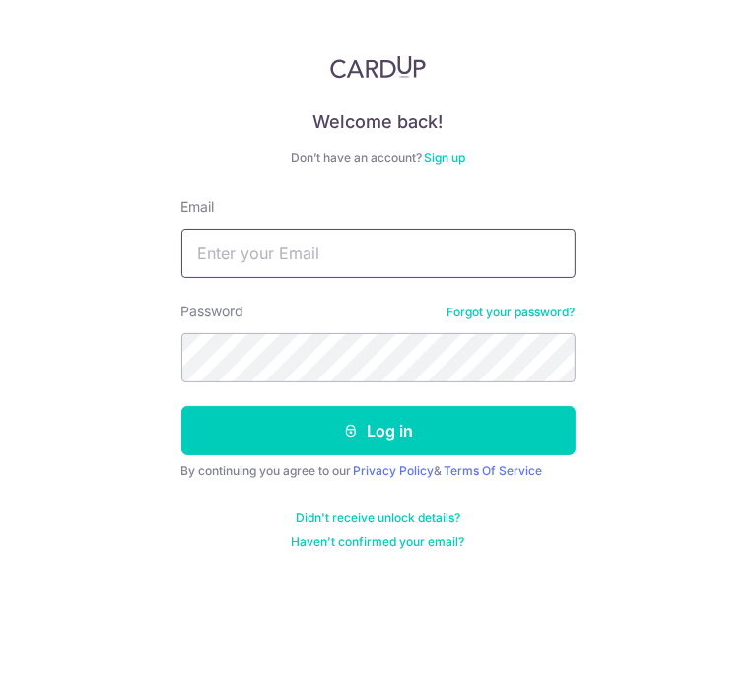
click at [253, 248] on input "Email" at bounding box center [378, 253] width 394 height 49
type input "[EMAIL_ADDRESS][DOMAIN_NAME]"
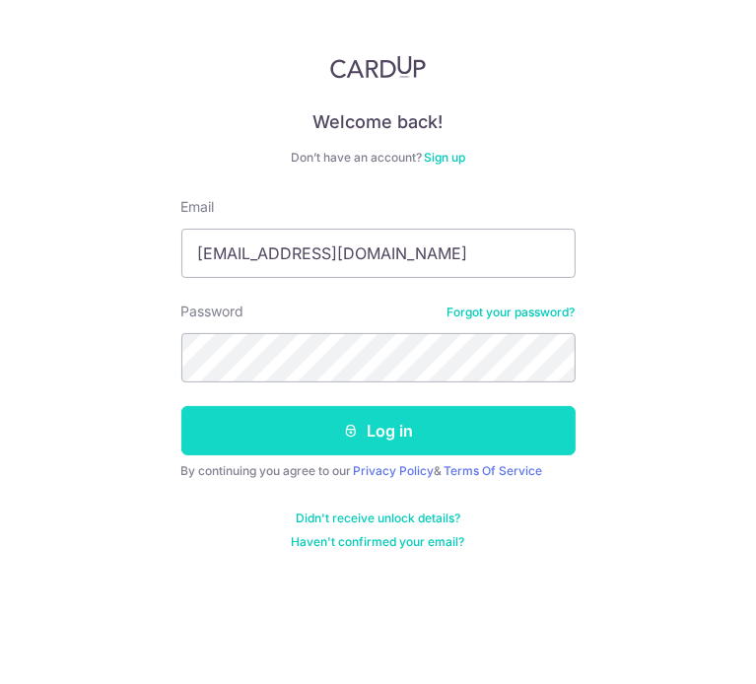
click at [361, 423] on button "Log in" at bounding box center [378, 430] width 394 height 49
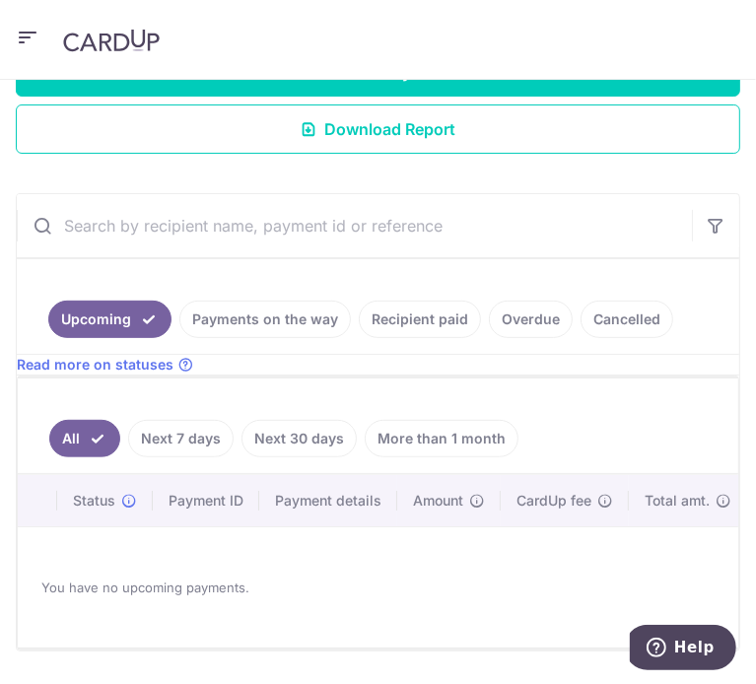
scroll to position [442, 0]
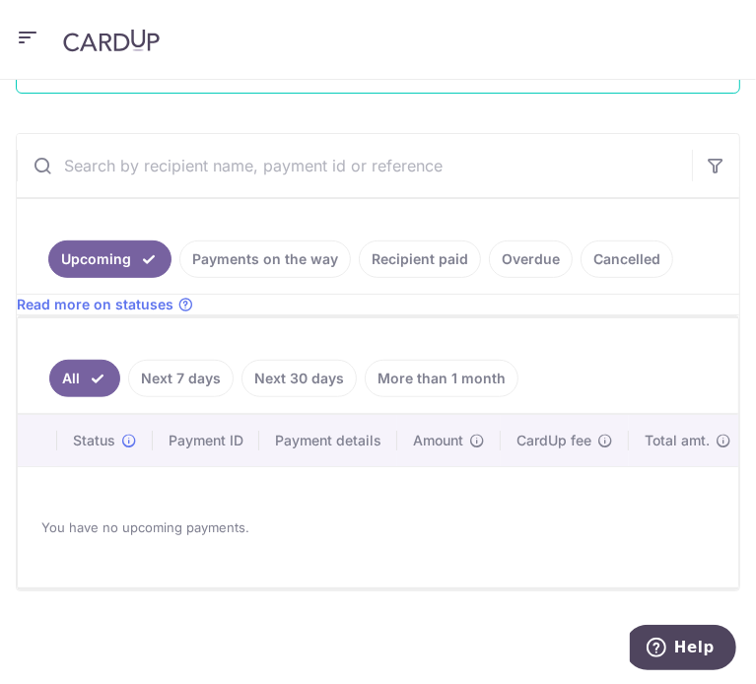
click at [32, 34] on icon "button" at bounding box center [28, 38] width 24 height 25
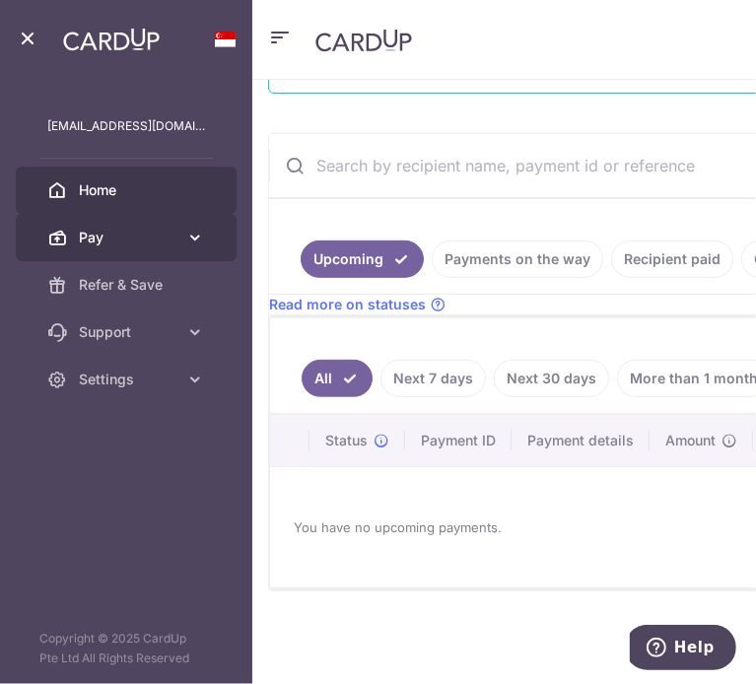
click at [87, 237] on span "Pay" at bounding box center [128, 238] width 99 height 20
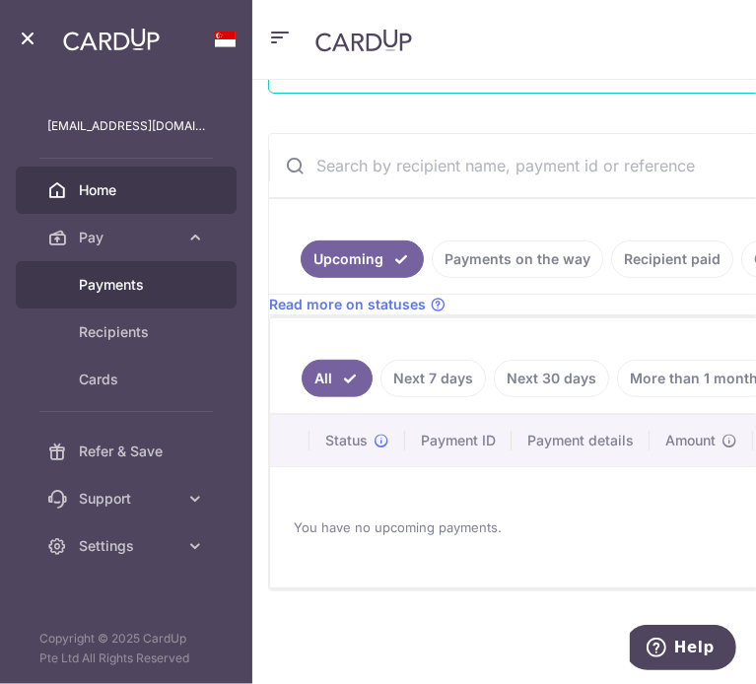
click at [96, 282] on span "Payments" at bounding box center [142, 285] width 126 height 20
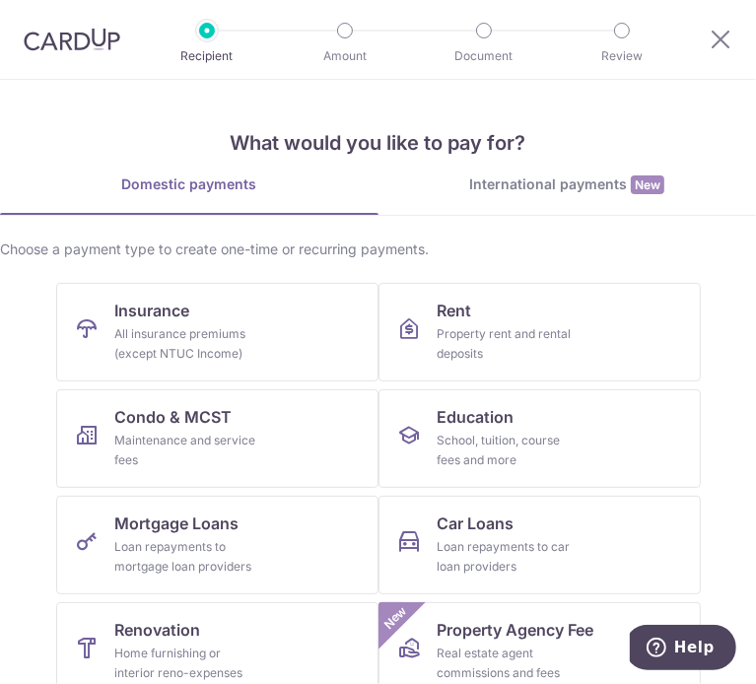
click at [87, 176] on div "Domestic payments" at bounding box center [189, 185] width 379 height 20
click at [63, 53] on div at bounding box center [68, 39] width 136 height 79
click at [67, 45] on img at bounding box center [72, 40] width 97 height 24
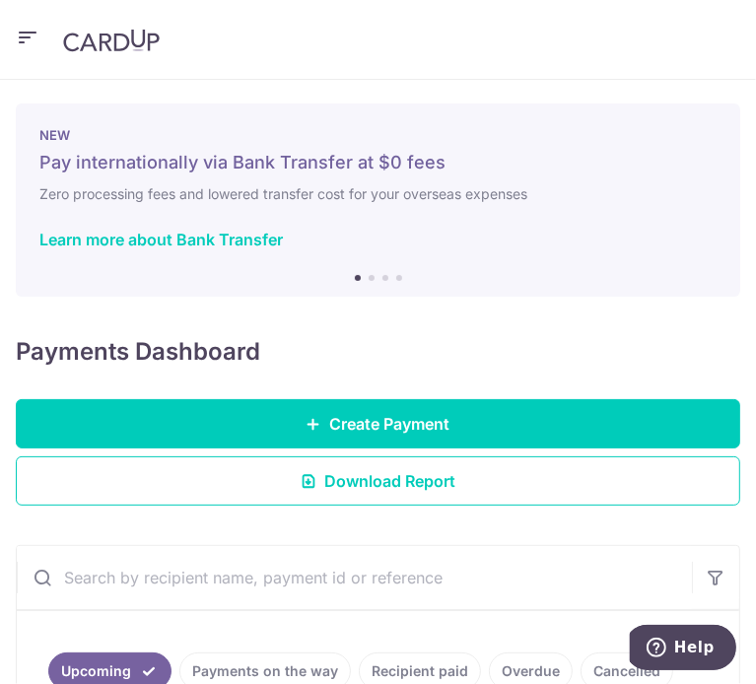
click at [16, 27] on icon "button" at bounding box center [28, 38] width 24 height 25
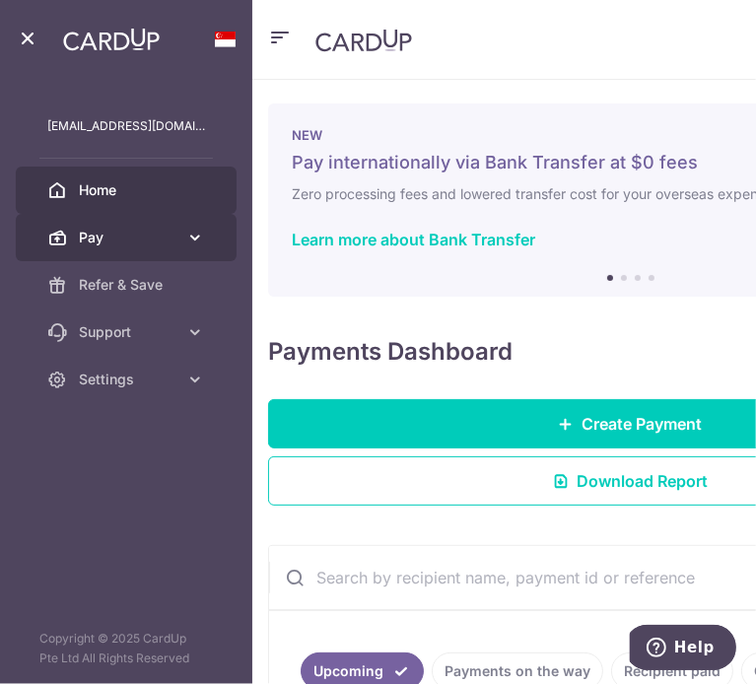
click at [131, 250] on link "Pay" at bounding box center [126, 237] width 221 height 47
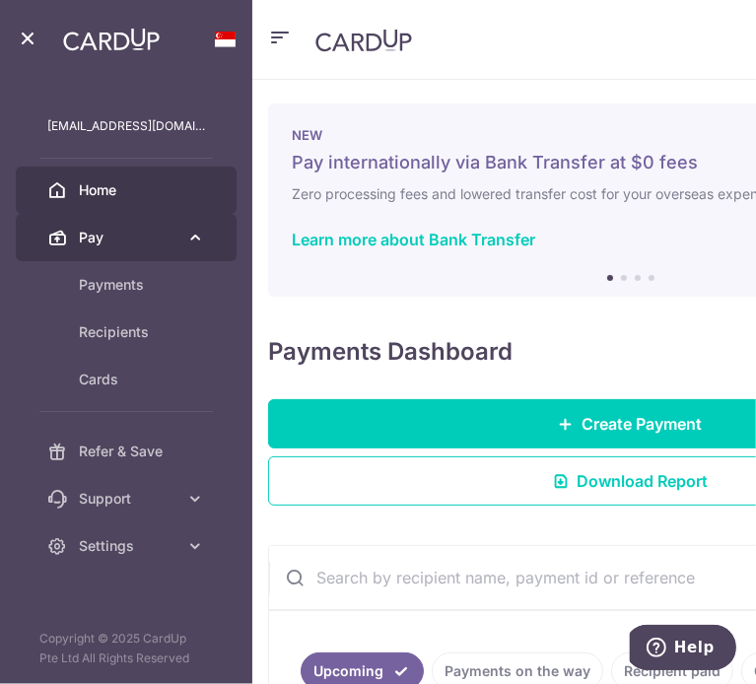
click at [141, 239] on span "Pay" at bounding box center [128, 238] width 99 height 20
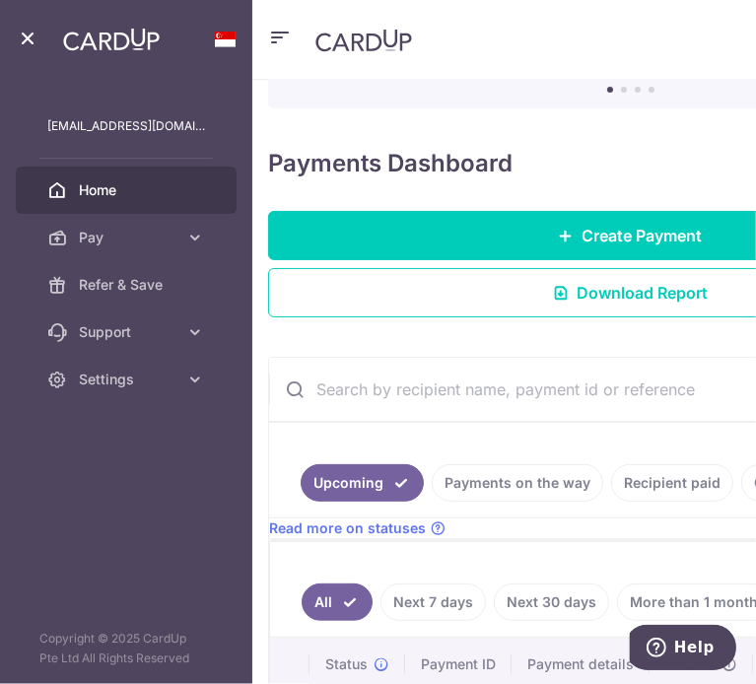
scroll to position [394, 0]
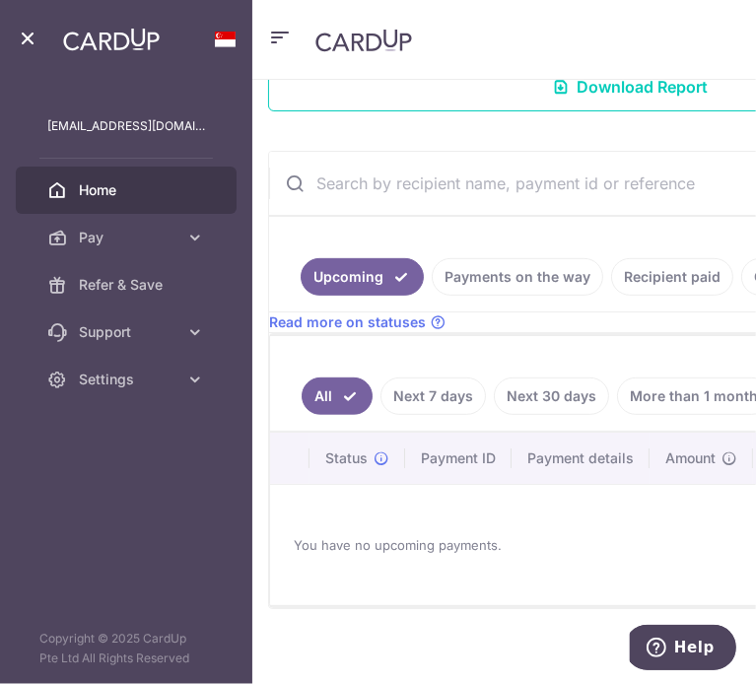
click at [647, 270] on link "Recipient paid" at bounding box center [672, 276] width 122 height 37
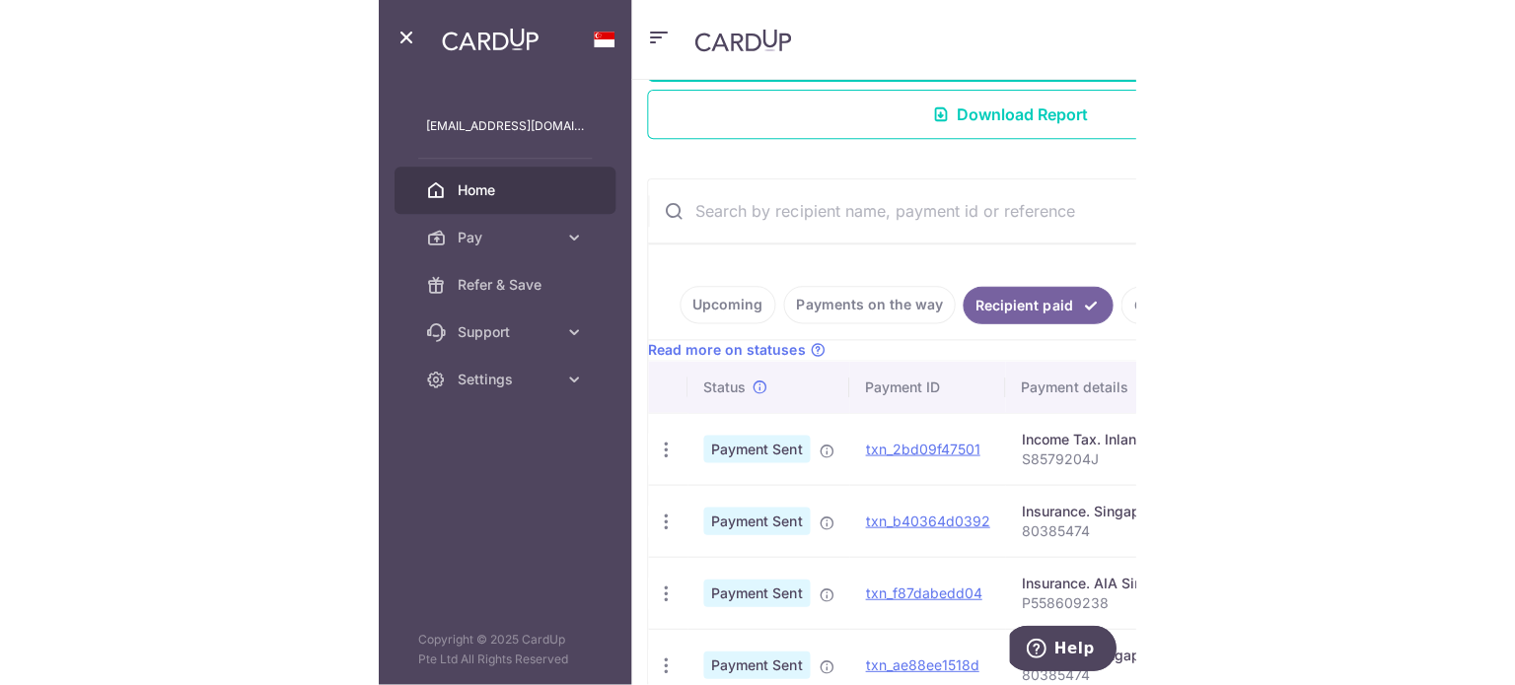
scroll to position [355, 0]
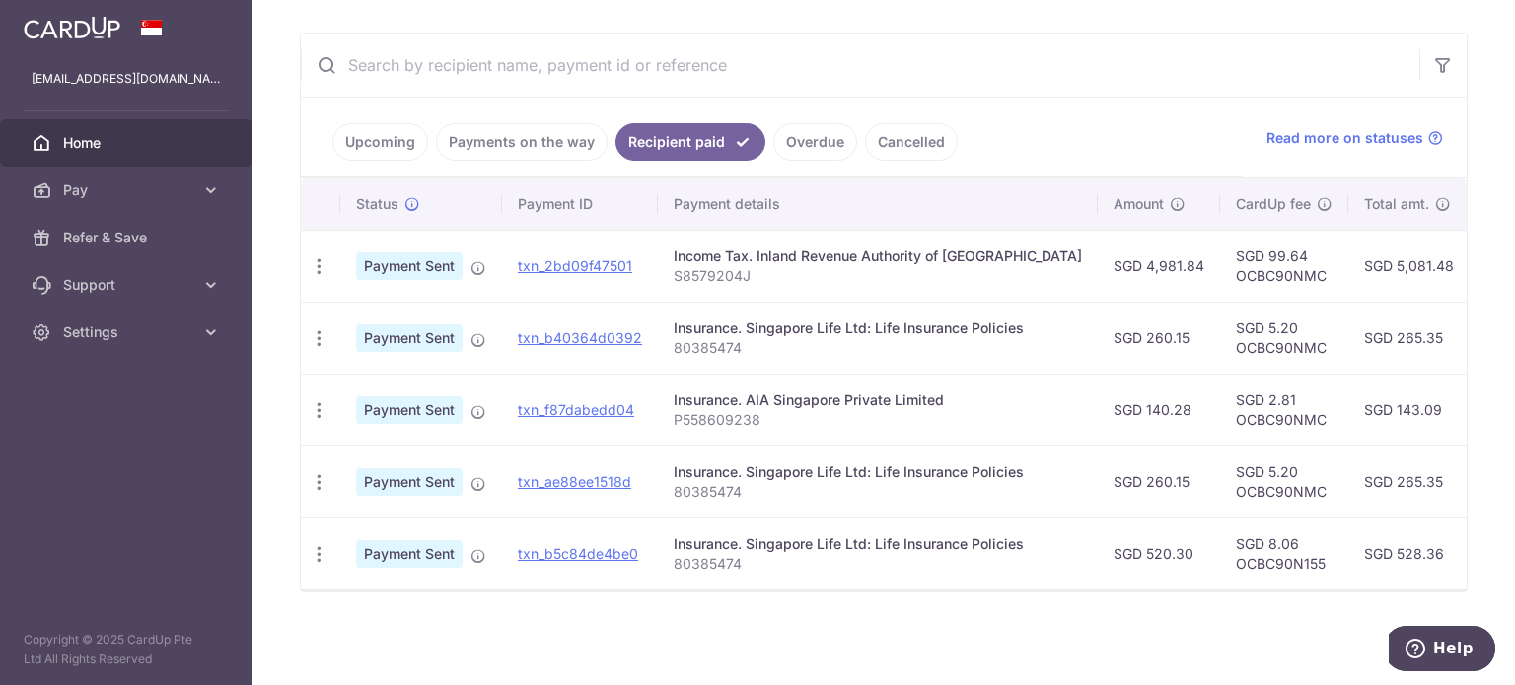
drag, startPoint x: 748, startPoint y: 320, endPoint x: 1023, endPoint y: 313, distance: 274.2
click at [755, 313] on td "Insurance. Singapore Life Ltd: Life Insurance Policies 80385474" at bounding box center [878, 338] width 440 height 72
copy div "Singapore Life Ltd: Life Insurance Policies"
click at [199, 198] on link "Pay" at bounding box center [126, 190] width 252 height 47
click at [755, 326] on div "Insurance. Singapore Life Ltd: Life Insurance Policies" at bounding box center [878, 329] width 408 height 20
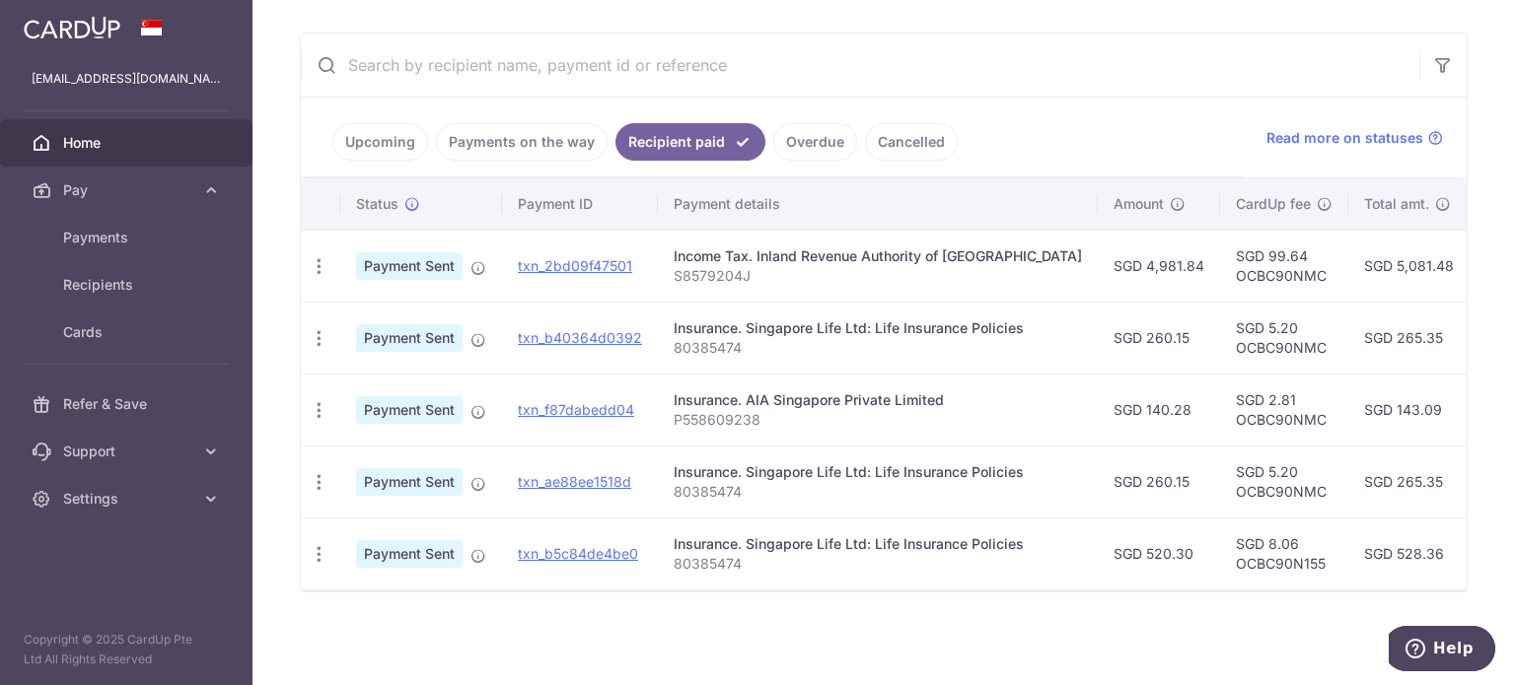
click at [682, 340] on p "80385474" at bounding box center [878, 348] width 408 height 20
copy p "80385474"
click at [755, 337] on td "SGD 5.20 OCBC90NMC" at bounding box center [1284, 338] width 128 height 72
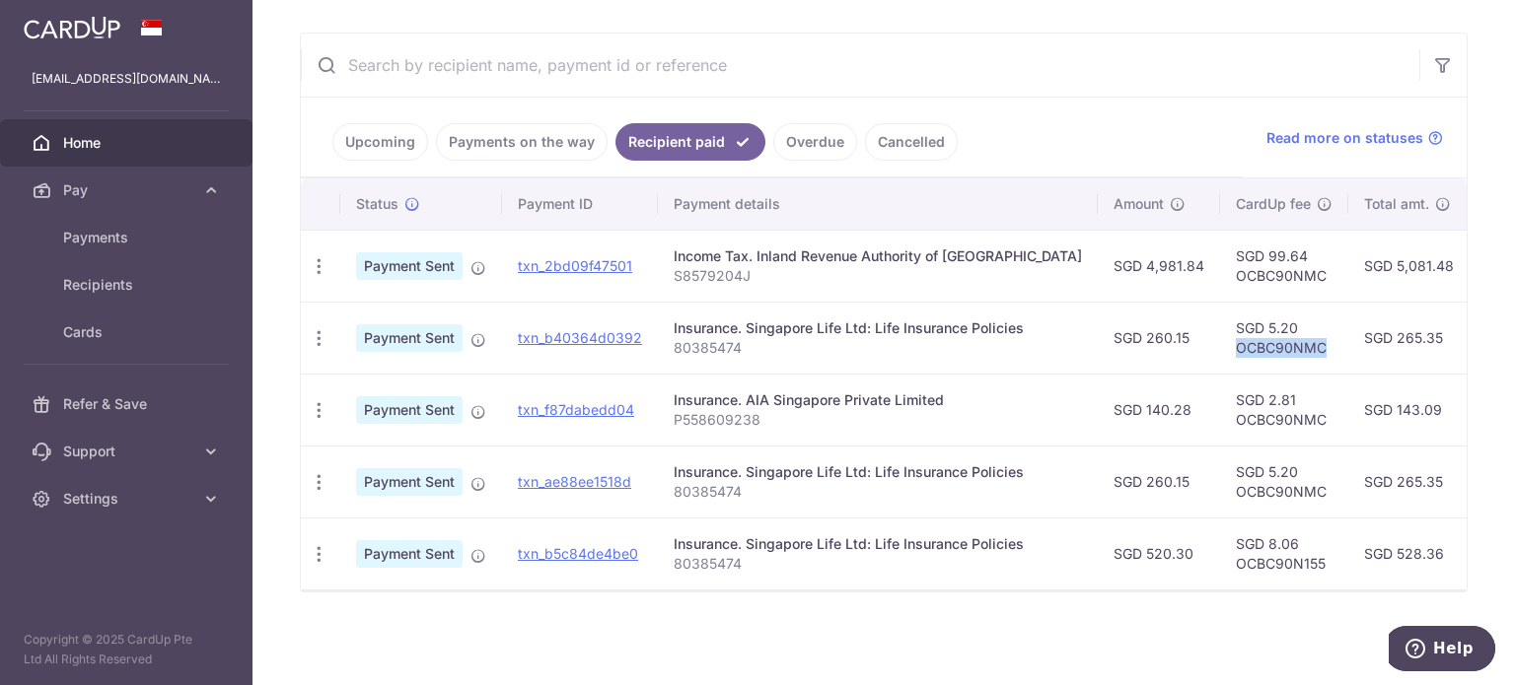
copy td "OCBC90NMC"
click at [392, 133] on link "Upcoming" at bounding box center [380, 141] width 96 height 37
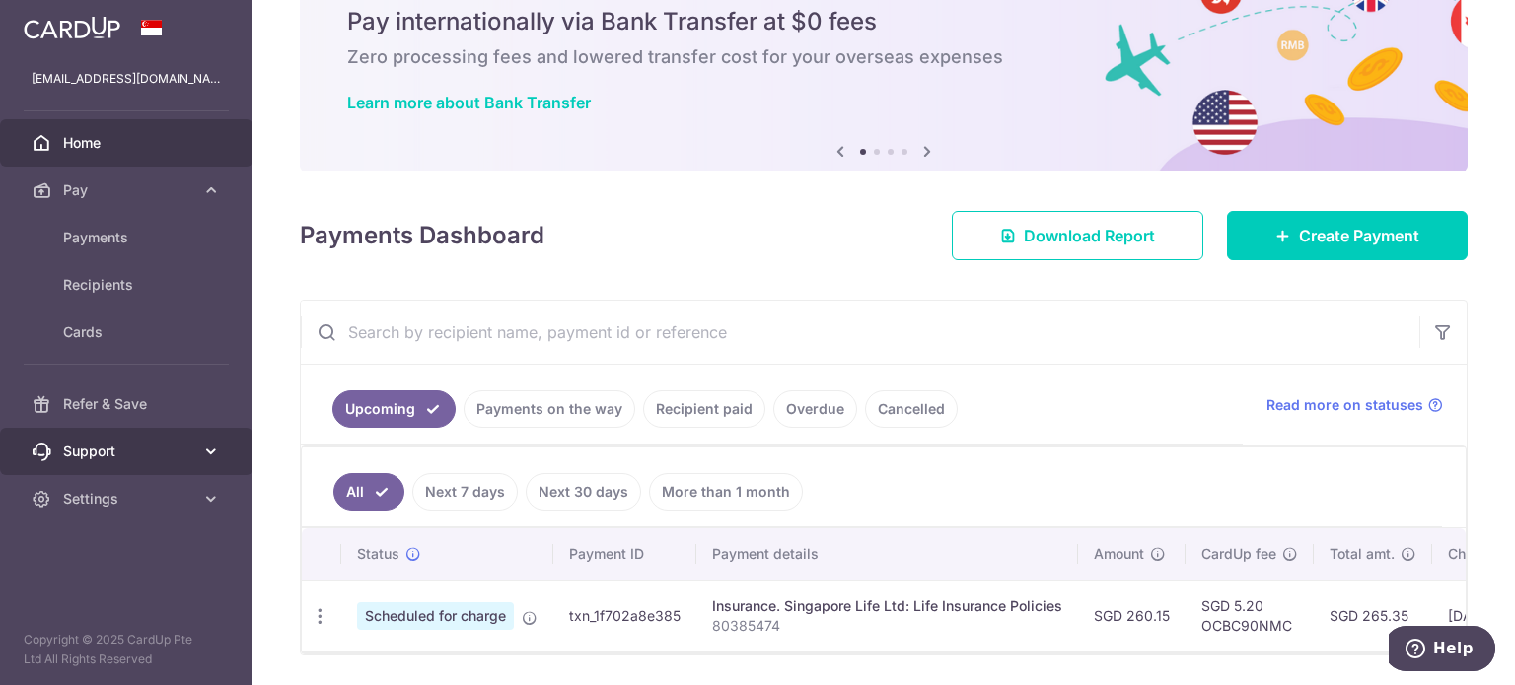
scroll to position [0, 0]
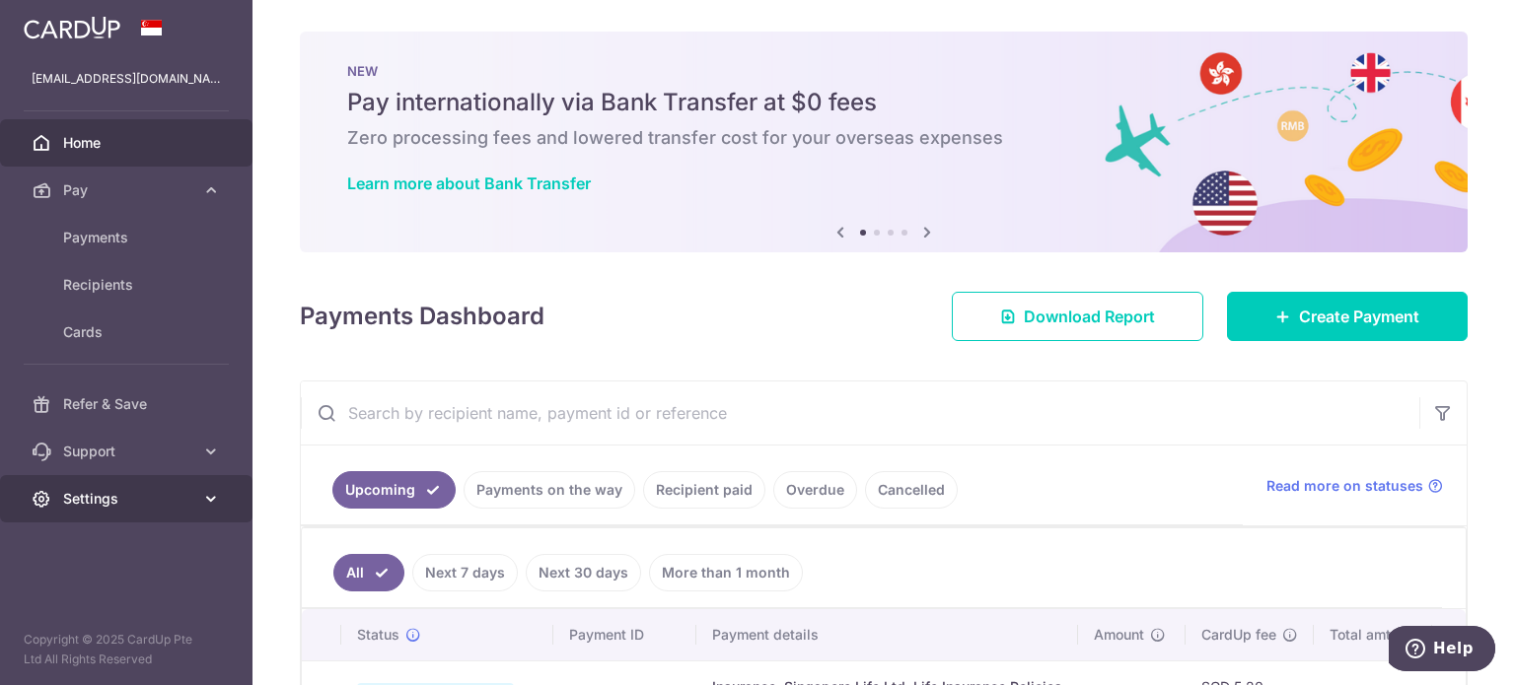
click at [112, 506] on span "Settings" at bounding box center [128, 499] width 130 height 20
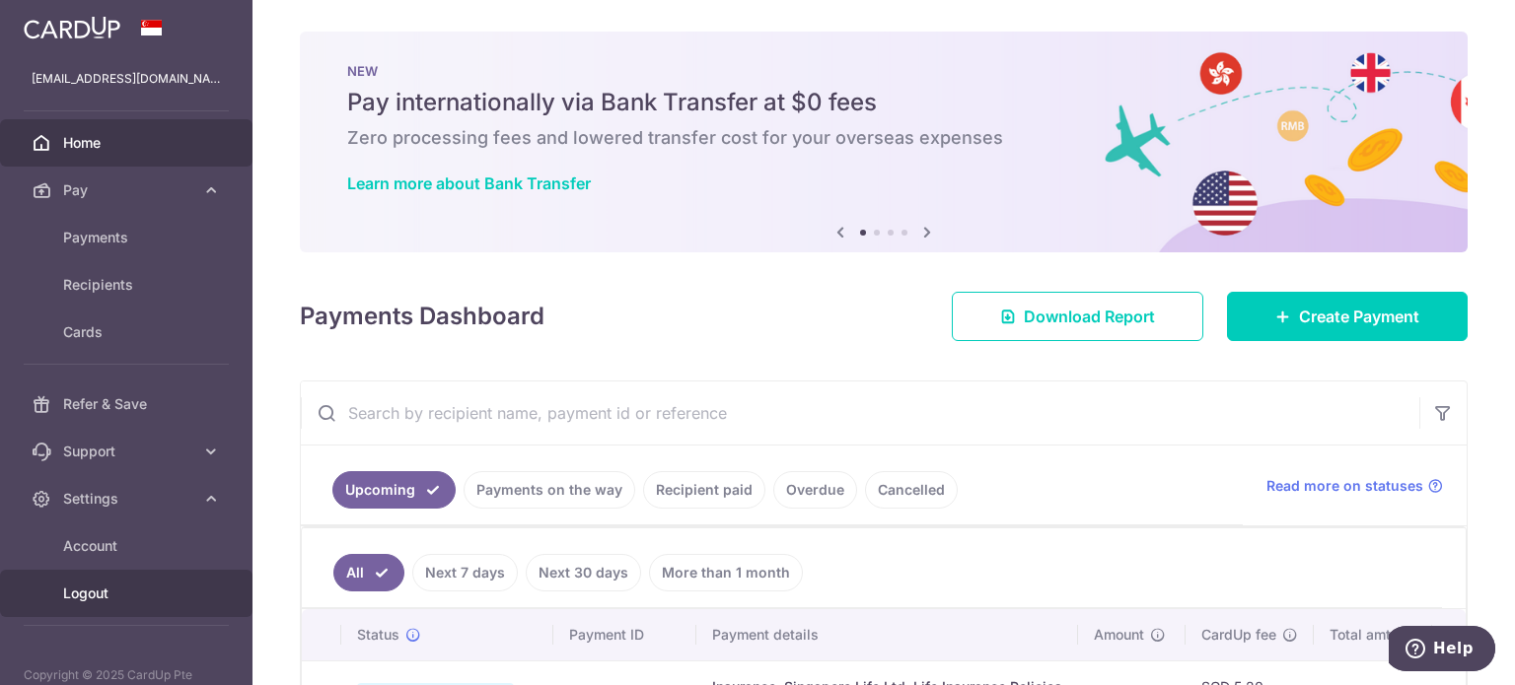
click at [95, 597] on span "Logout" at bounding box center [128, 594] width 130 height 20
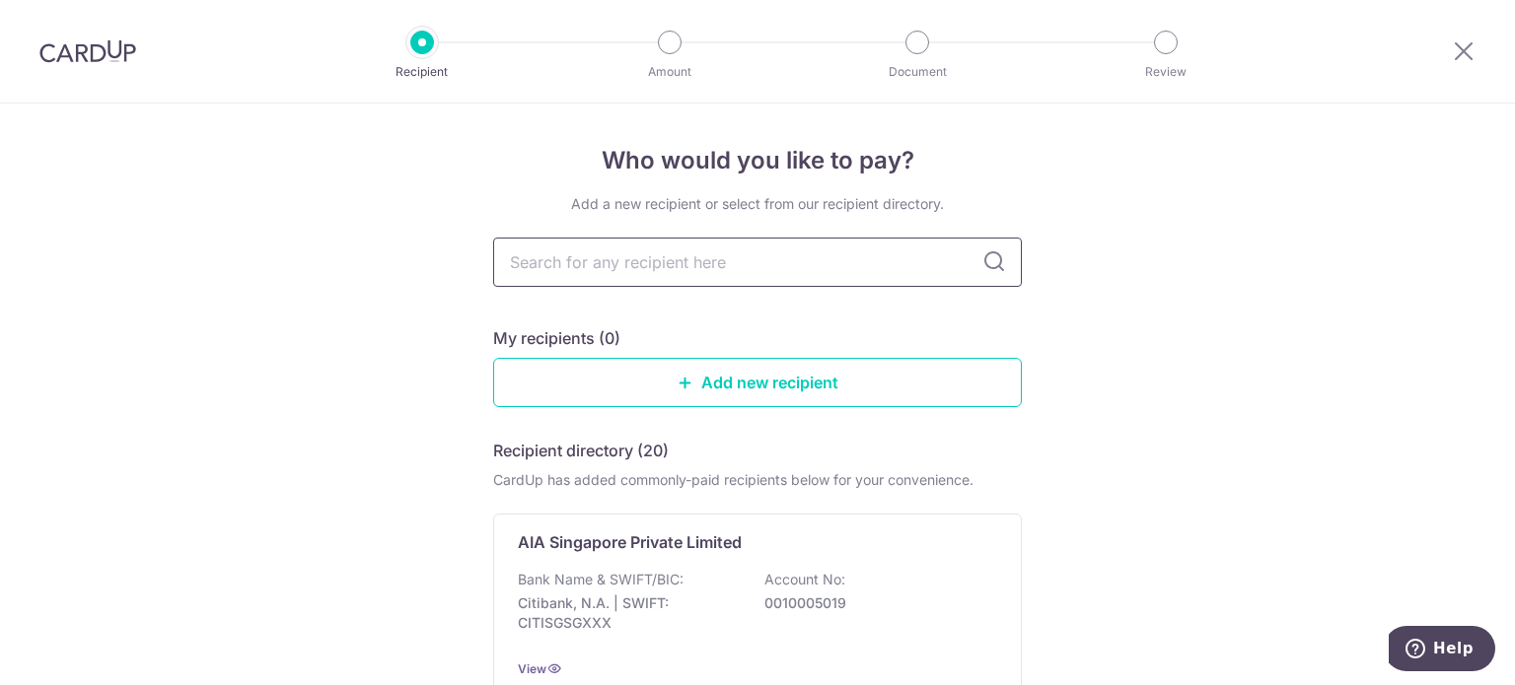
click at [650, 267] on input "text" at bounding box center [757, 262] width 529 height 49
type input "Singapore Life Ltd: Life Insurance Policies"
click at [990, 266] on icon at bounding box center [994, 262] width 24 height 24
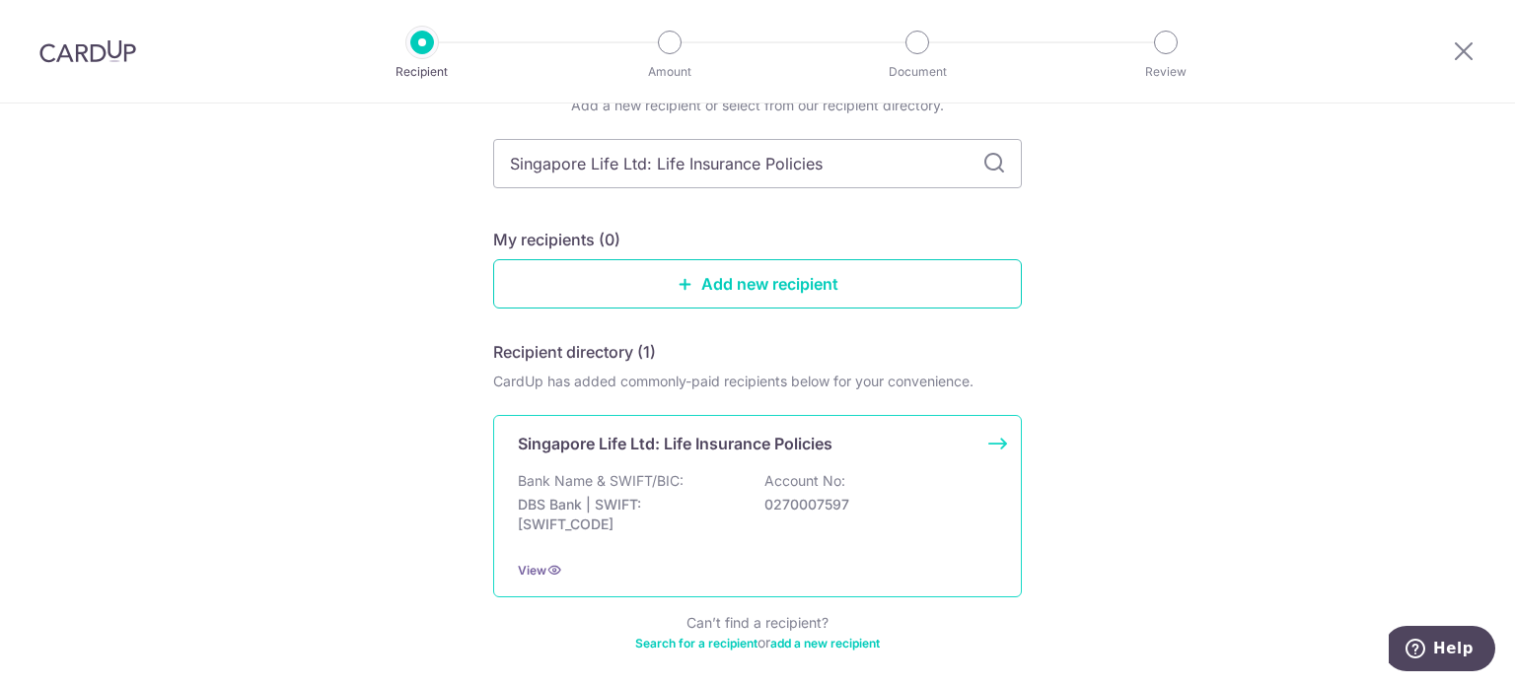
click at [720, 434] on p "Singapore Life Ltd: Life Insurance Policies" at bounding box center [675, 444] width 315 height 24
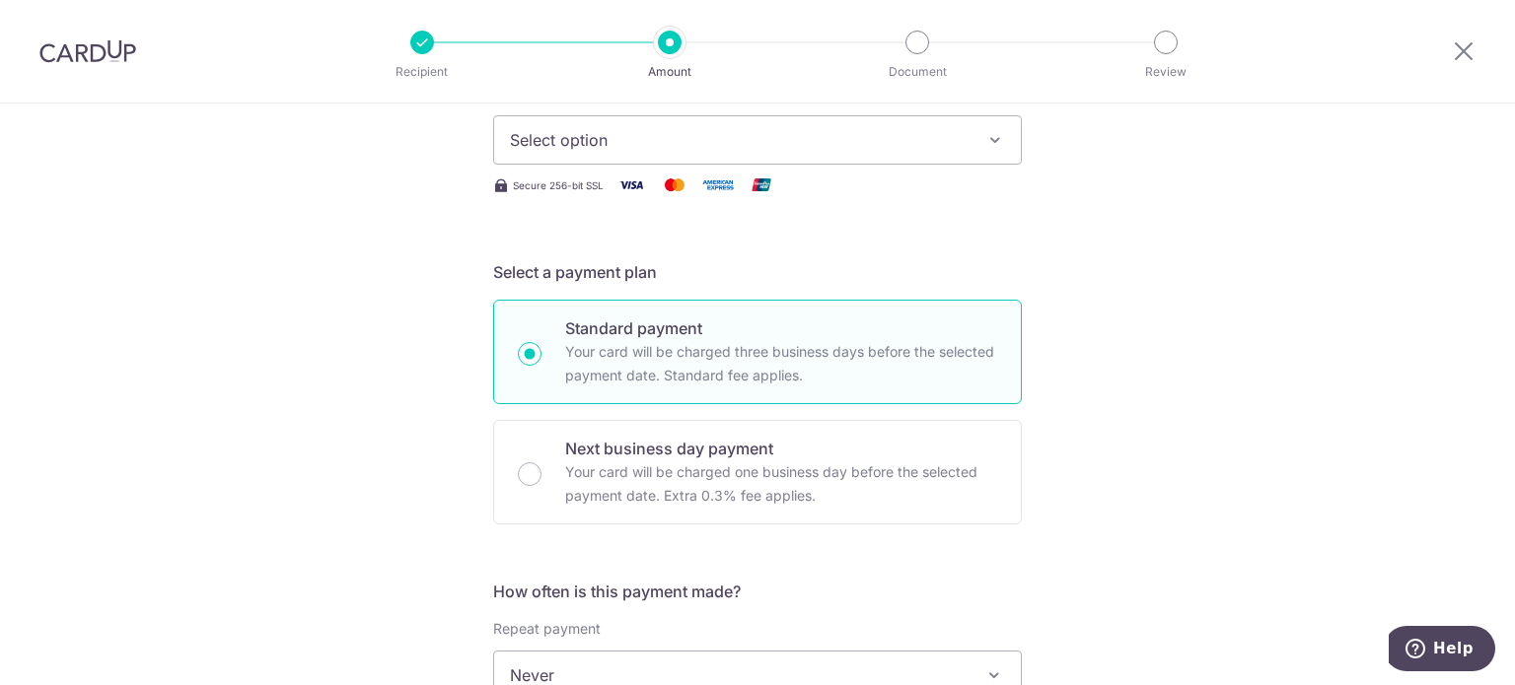
scroll to position [197, 0]
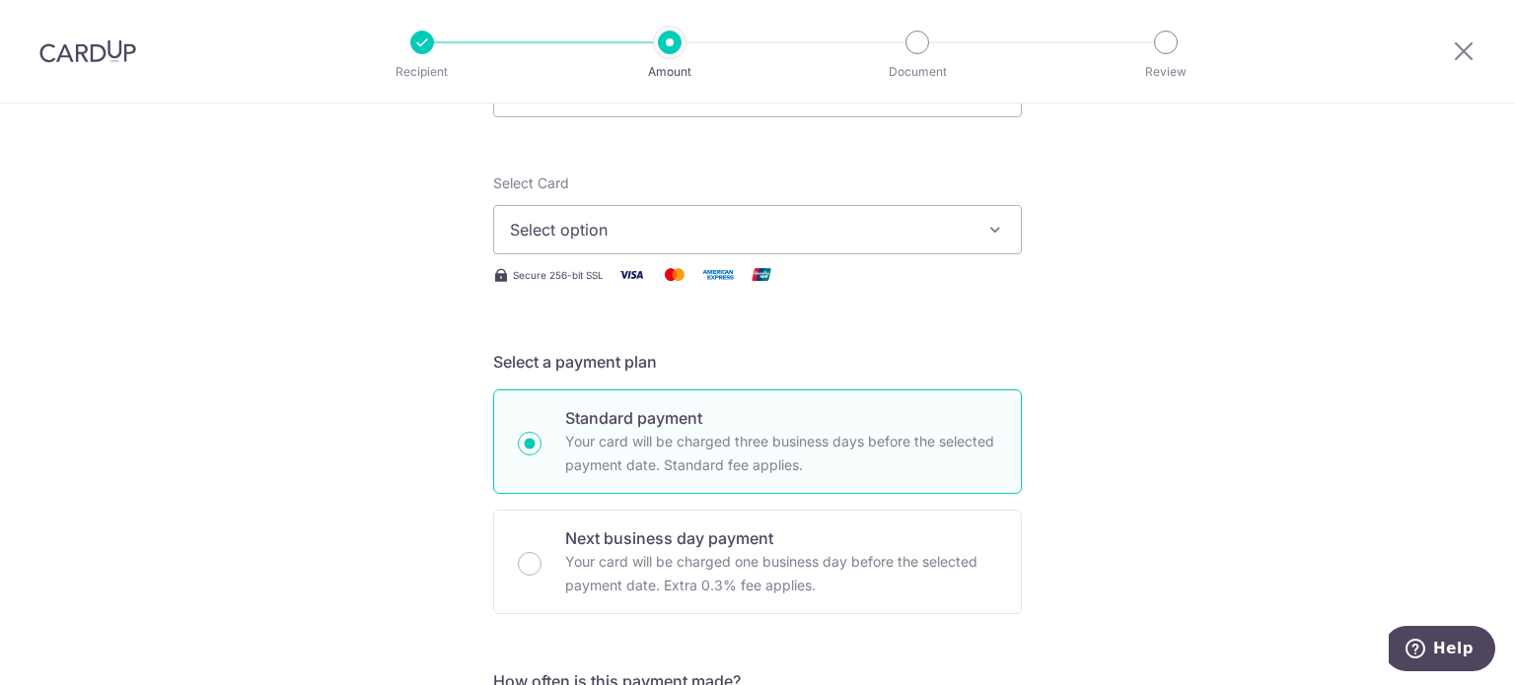
click at [418, 46] on div at bounding box center [422, 43] width 24 height 24
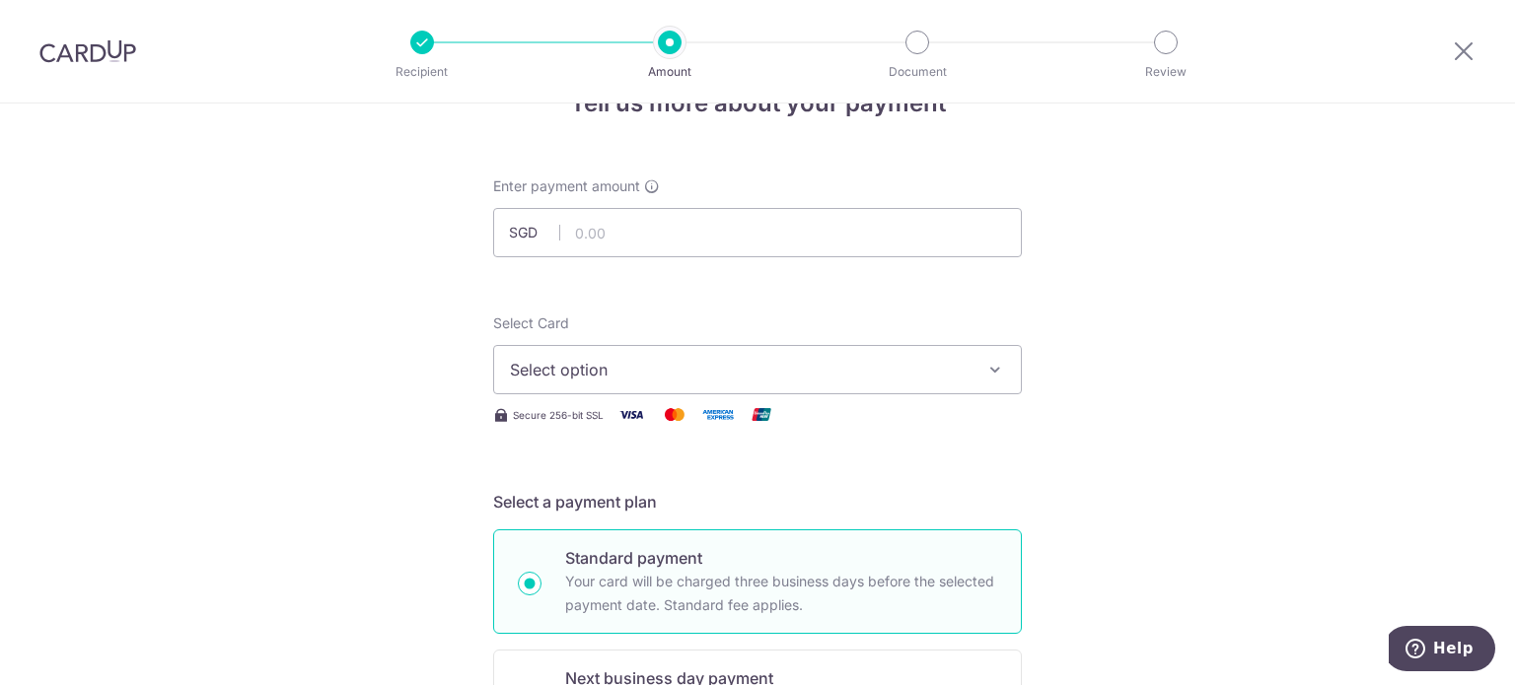
scroll to position [0, 0]
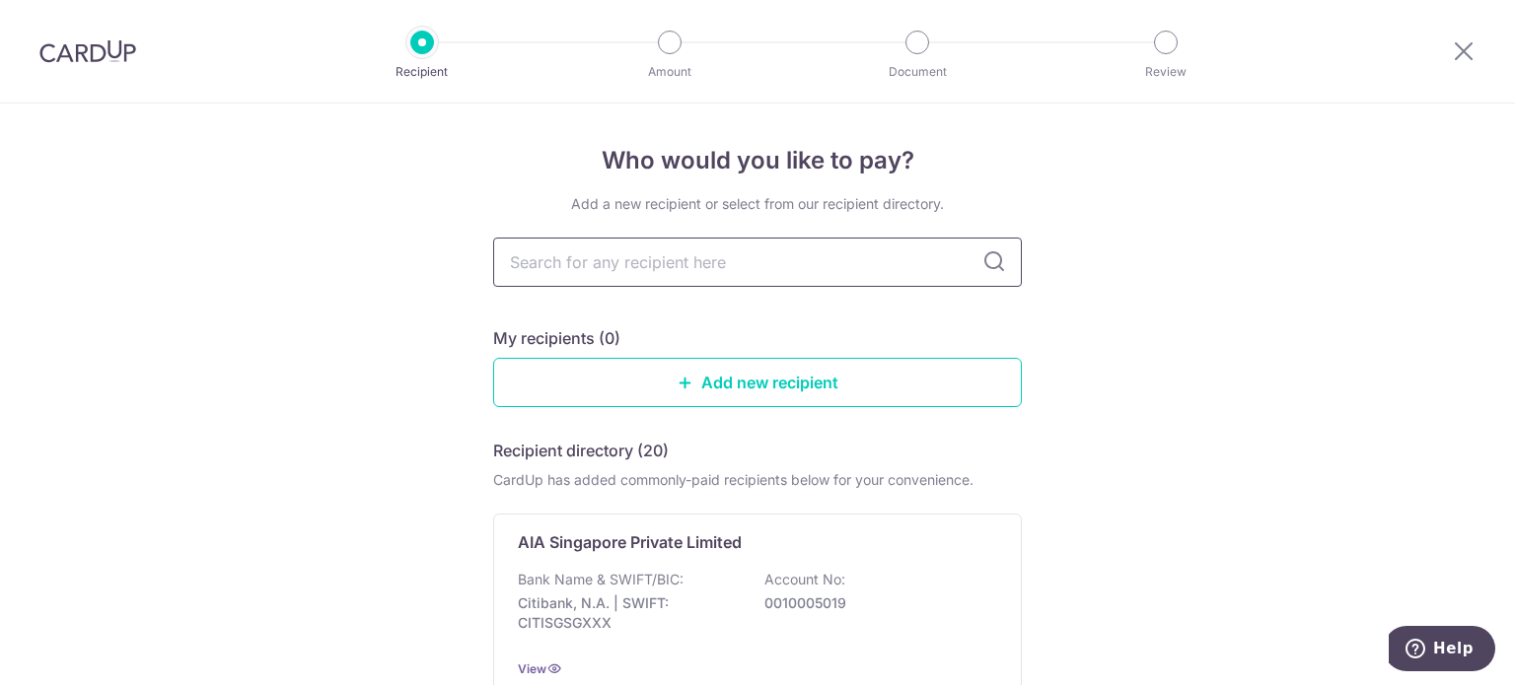
click at [714, 275] on input "text" at bounding box center [757, 262] width 529 height 49
type input "Singapore Life Ltd: Life Insurance Policies"
click at [994, 259] on icon at bounding box center [994, 262] width 24 height 24
click at [988, 267] on icon at bounding box center [994, 262] width 24 height 24
click at [989, 256] on icon at bounding box center [994, 262] width 24 height 24
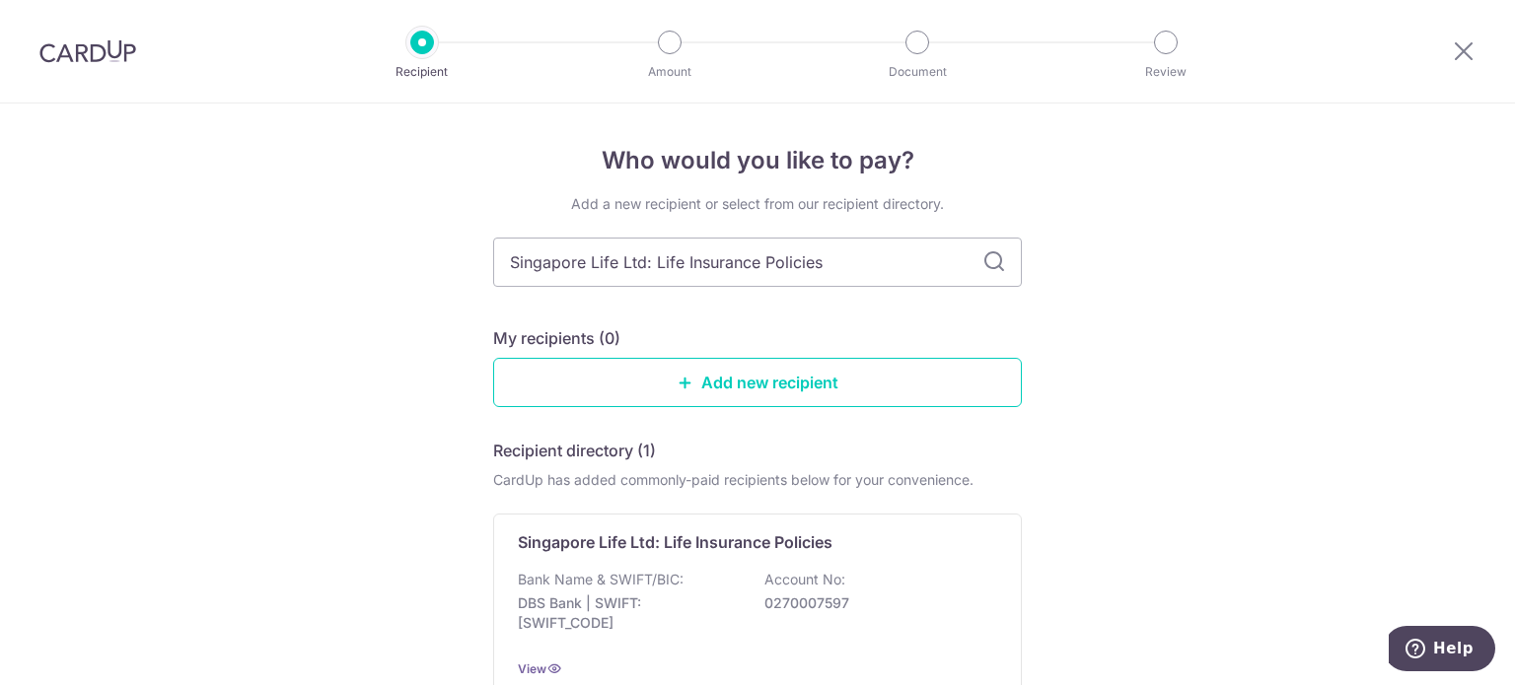
scroll to position [99, 0]
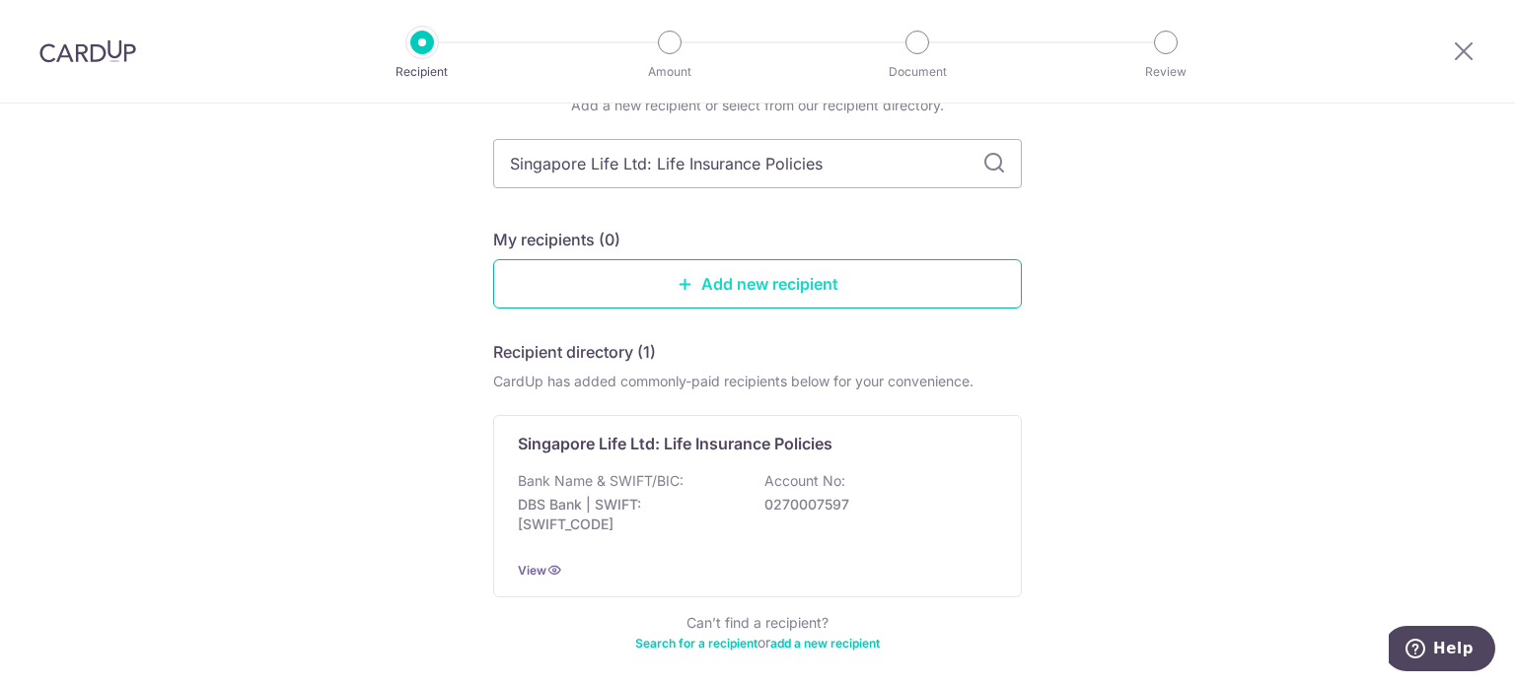
click at [746, 298] on link "Add new recipient" at bounding box center [757, 283] width 529 height 49
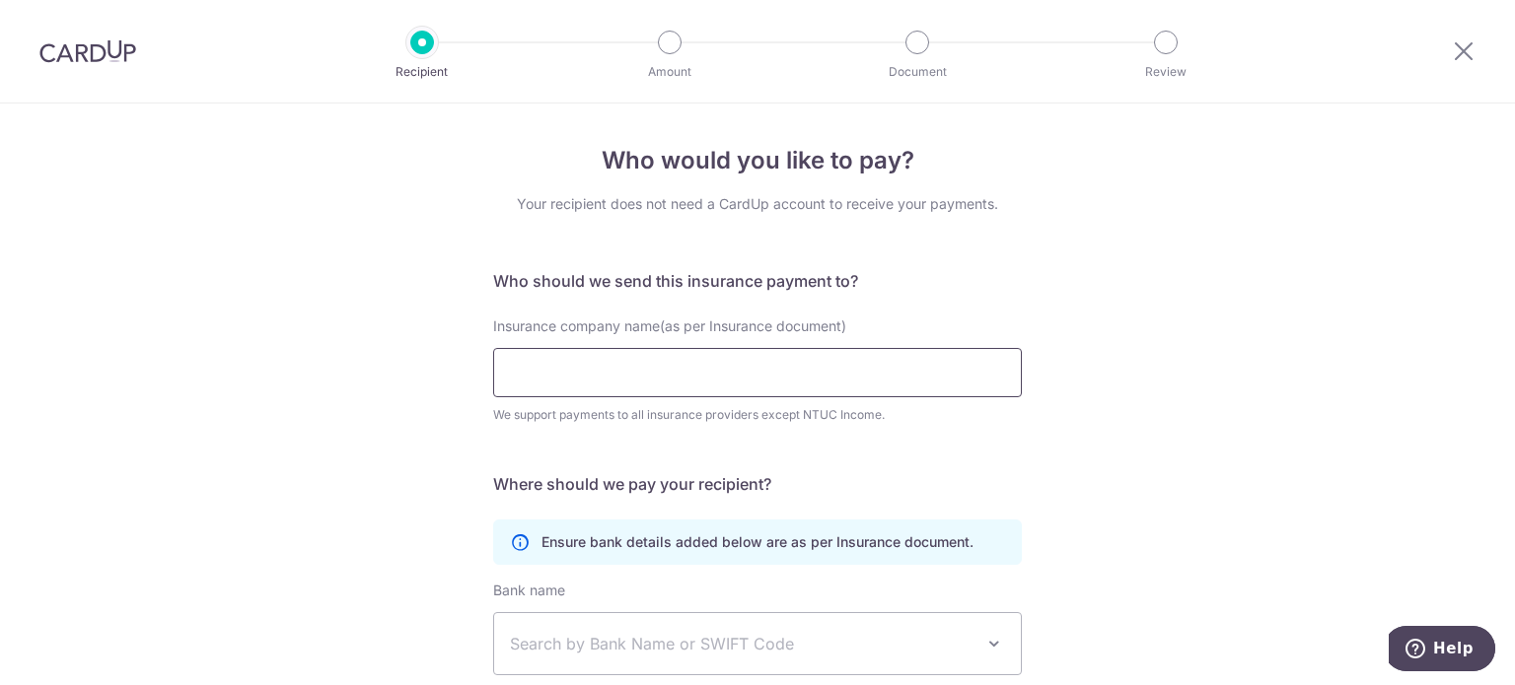
click at [592, 381] on input "Insurance company name(as per Insurance document)" at bounding box center [757, 372] width 529 height 49
paste input "Singapore Life Ltd: Life Insurance Policies"
type input "Singapore Life Ltd: Life Insurance Policies"
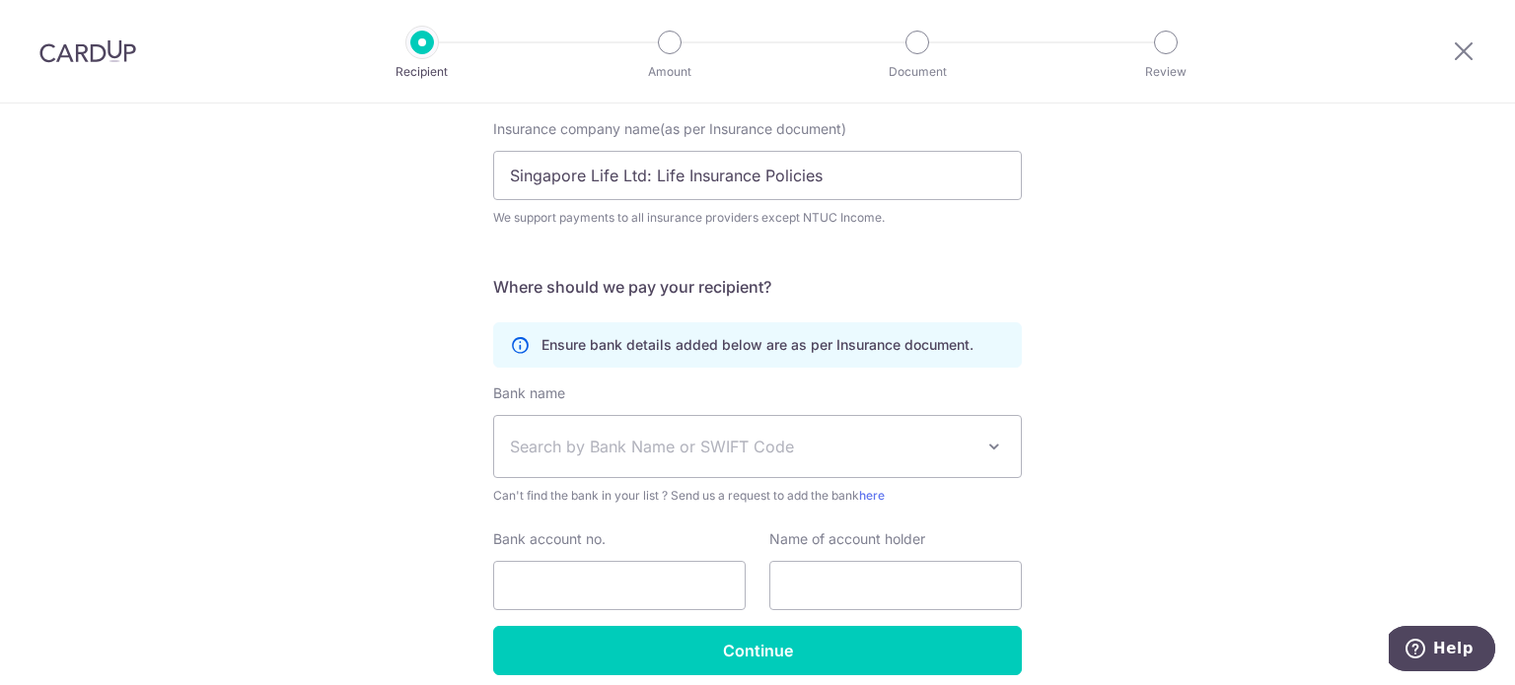
click at [1211, 344] on div "Who would you like to pay? Your recipient does not need a CardUp account to rec…" at bounding box center [757, 337] width 1515 height 862
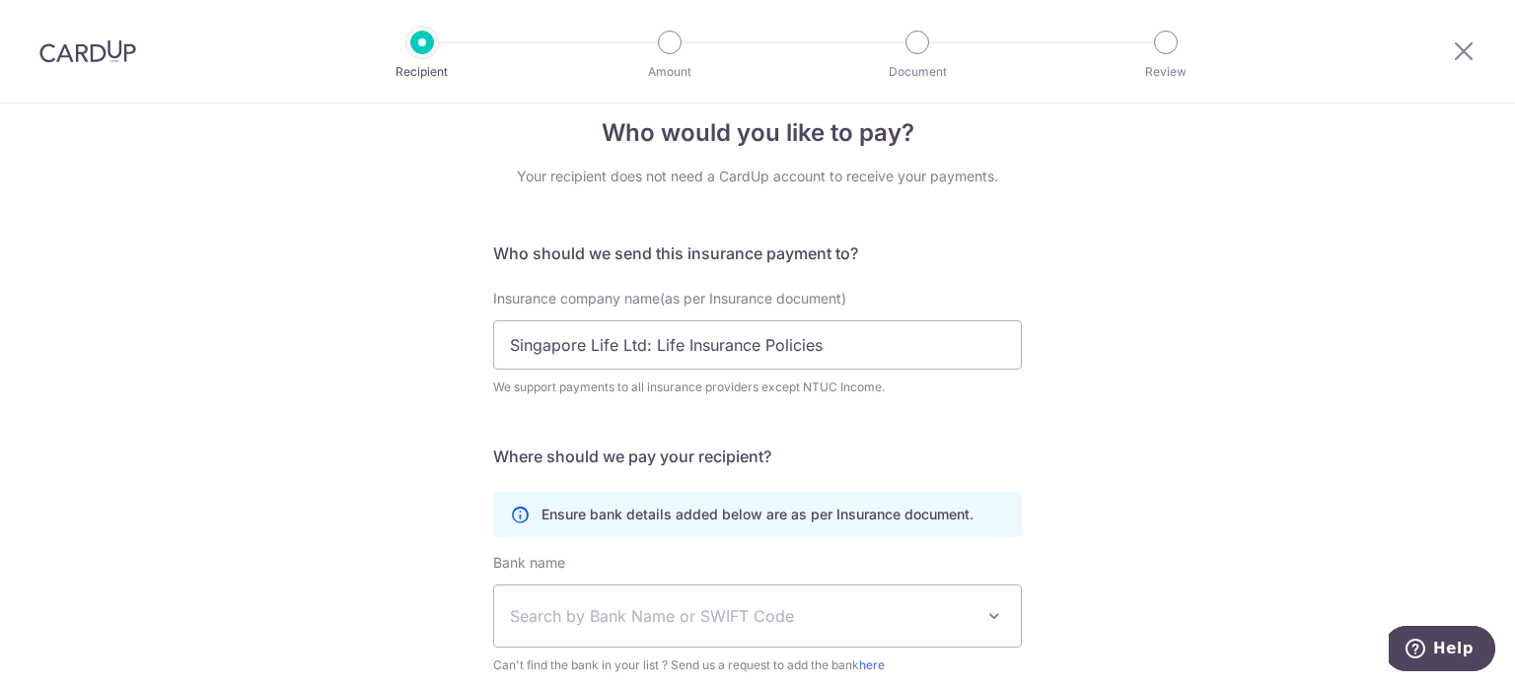
scroll to position [0, 0]
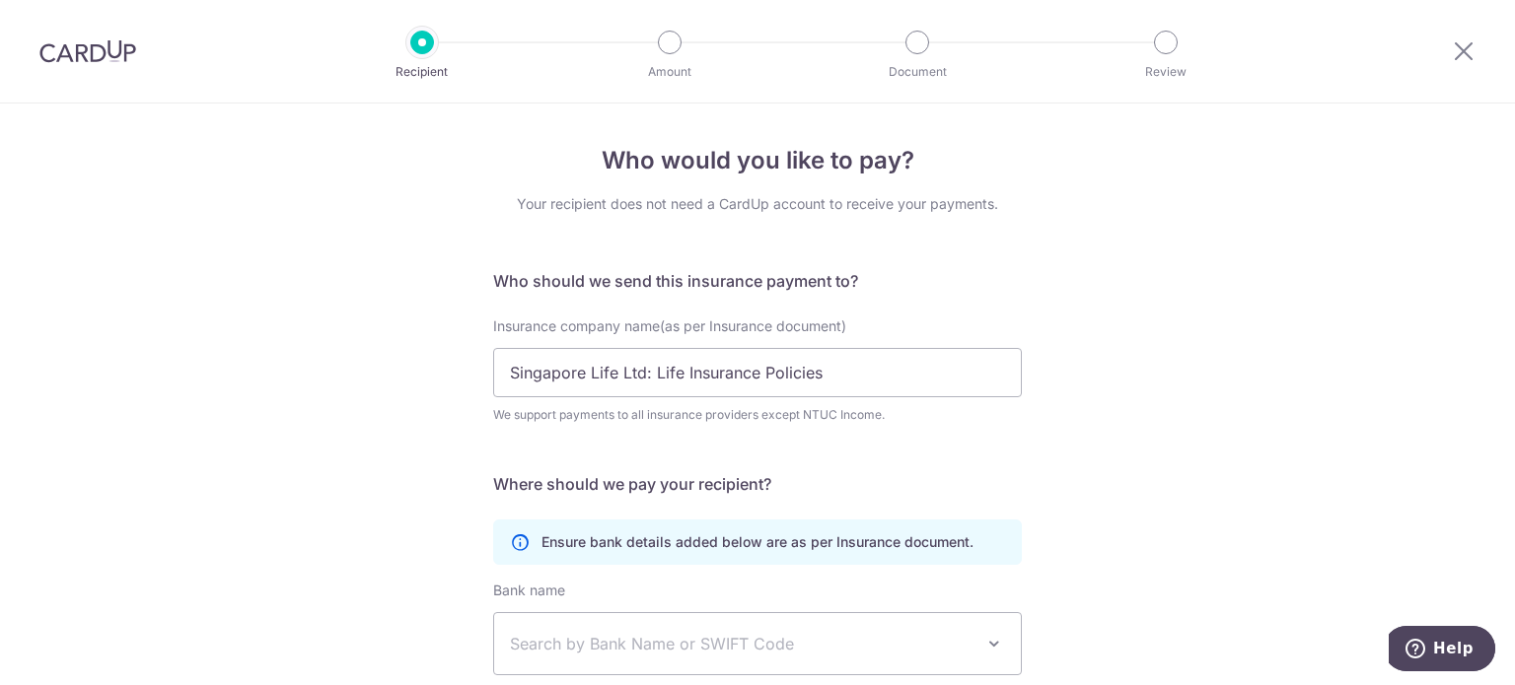
click at [421, 42] on div at bounding box center [422, 43] width 24 height 24
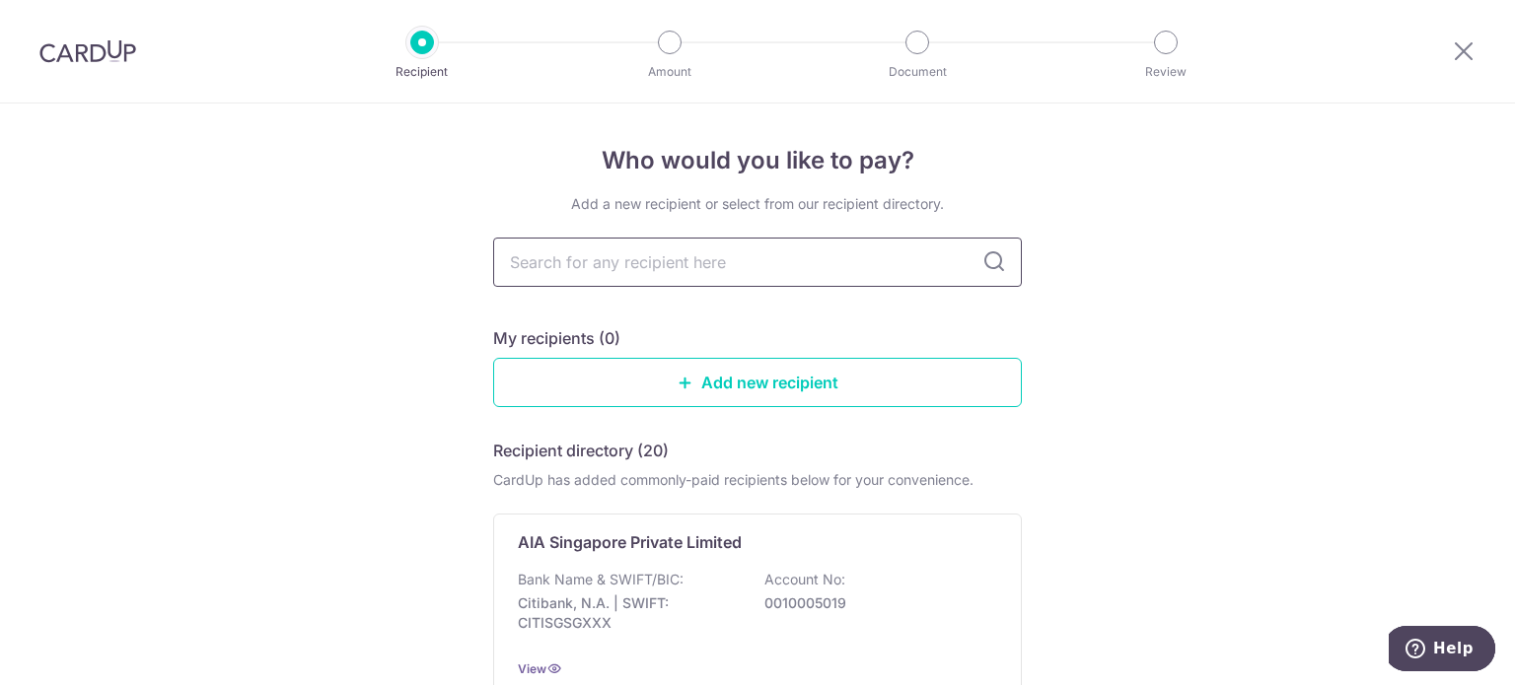
click at [749, 272] on input "text" at bounding box center [757, 262] width 529 height 49
type input "Singapore Life Ltd: Life Insurance Policies"
click at [989, 260] on icon at bounding box center [994, 262] width 24 height 24
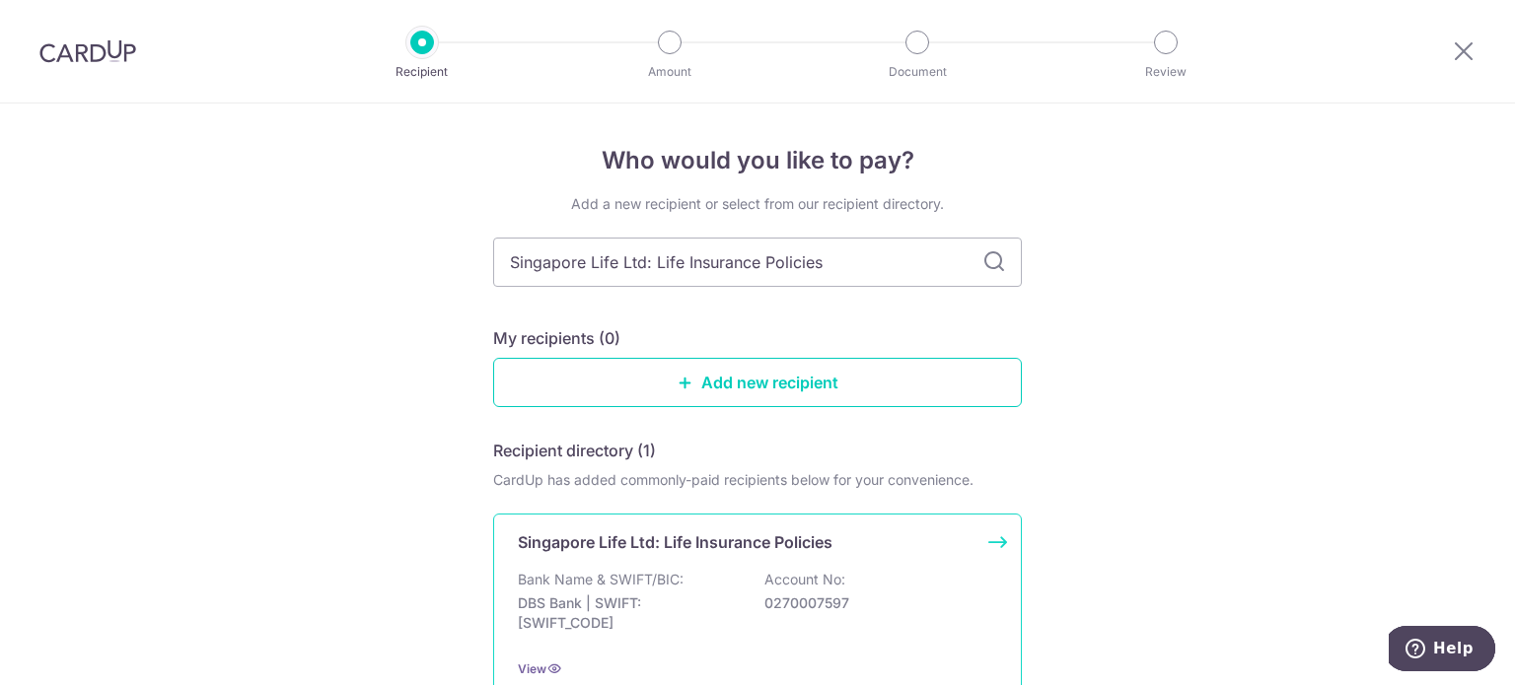
click at [691, 570] on div "Bank Name & SWIFT/BIC: DBS Bank | SWIFT: DBSSSGSGXXX Account No: 0270007597" at bounding box center [757, 606] width 479 height 73
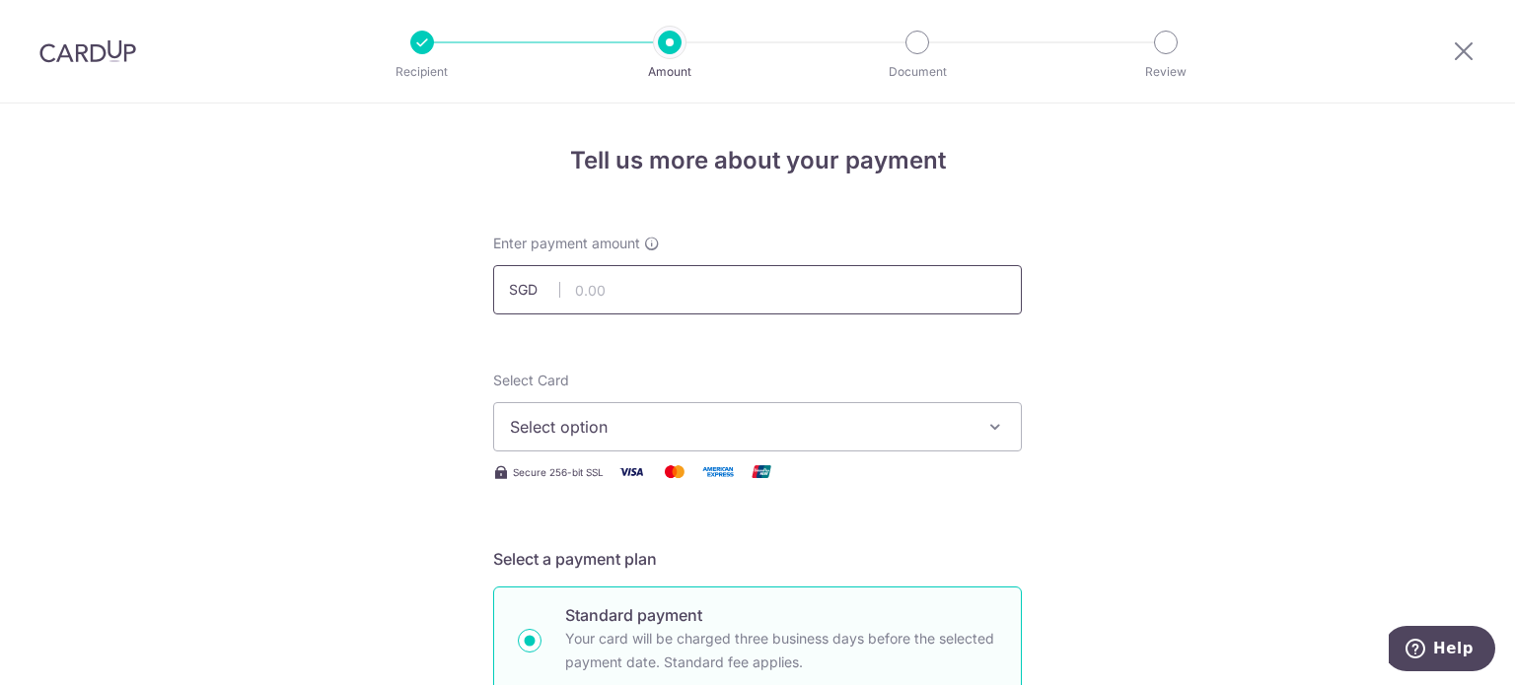
click at [631, 291] on input "text" at bounding box center [757, 289] width 529 height 49
type input "260.15"
click at [588, 418] on span "Select option" at bounding box center [740, 427] width 460 height 24
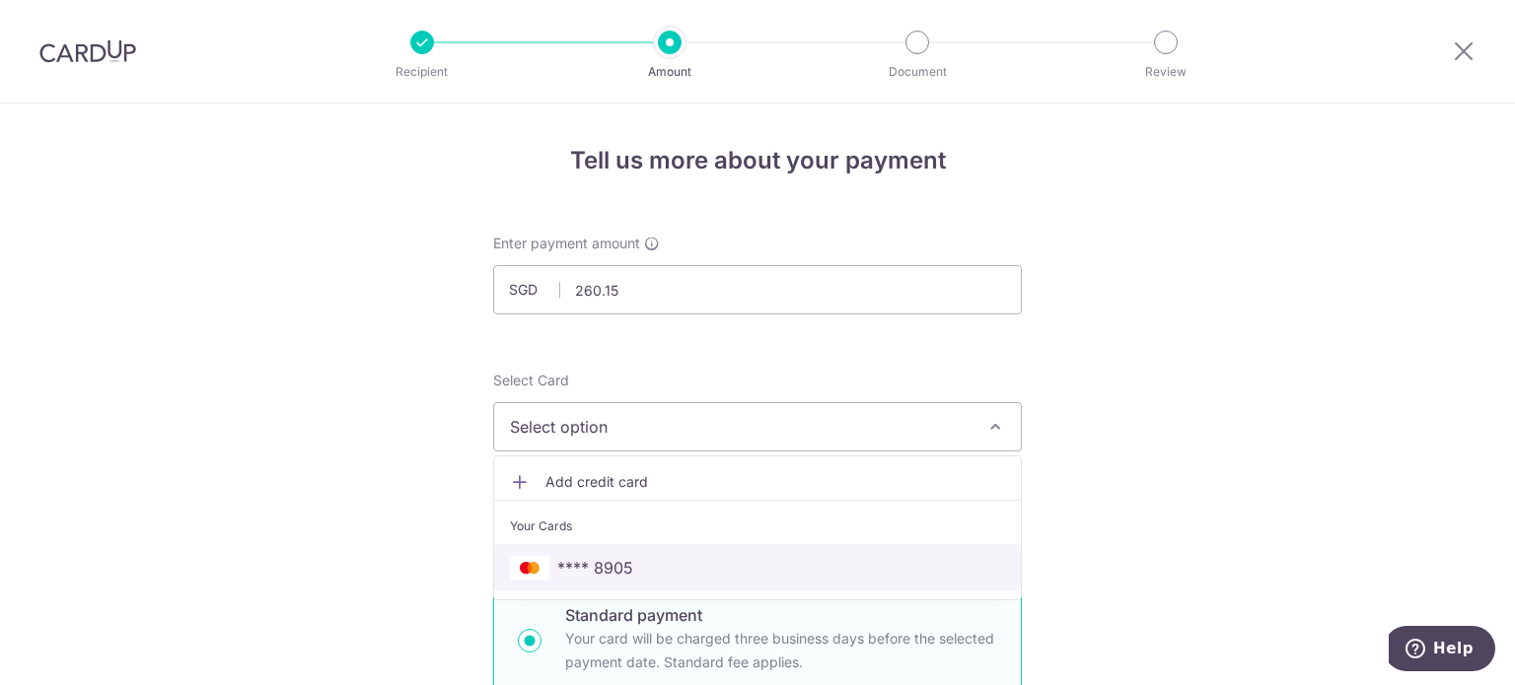
click at [587, 559] on span "**** 8905" at bounding box center [595, 568] width 76 height 24
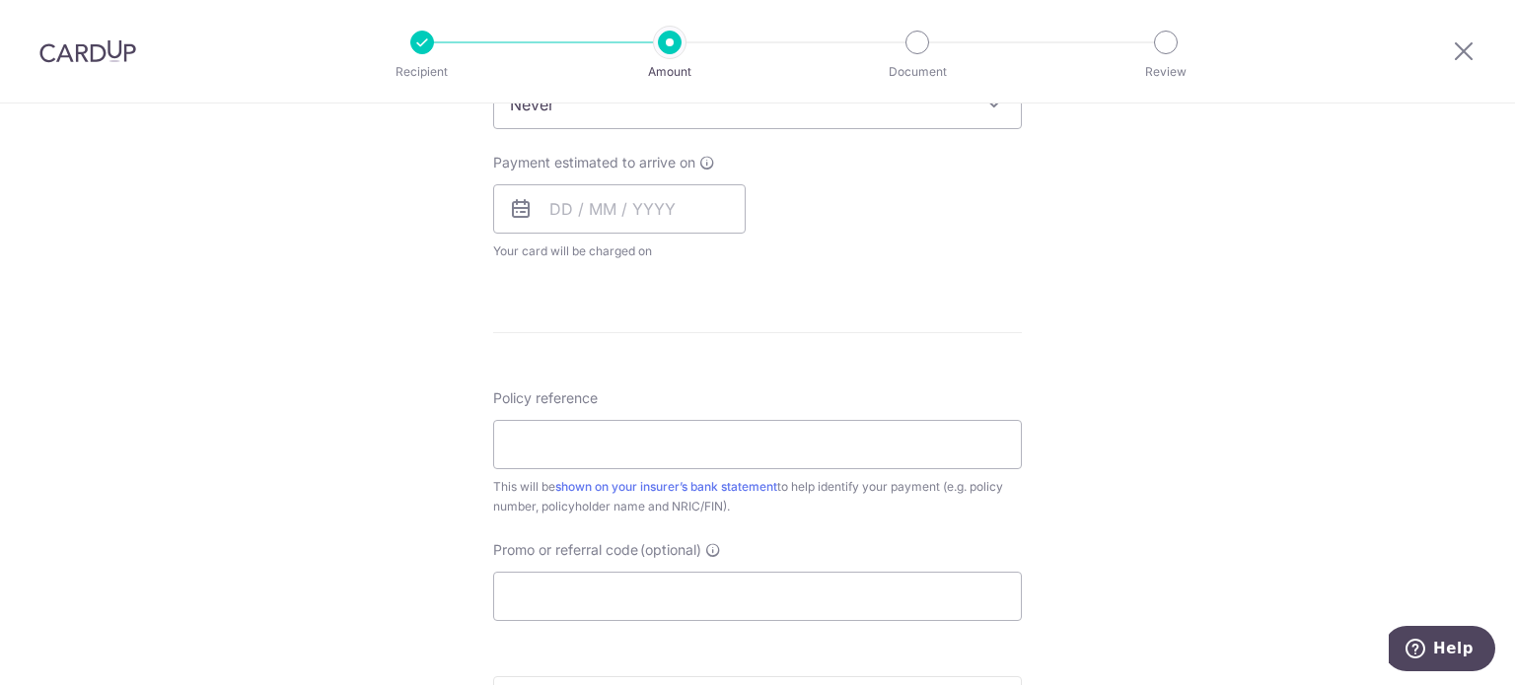
scroll to position [888, 0]
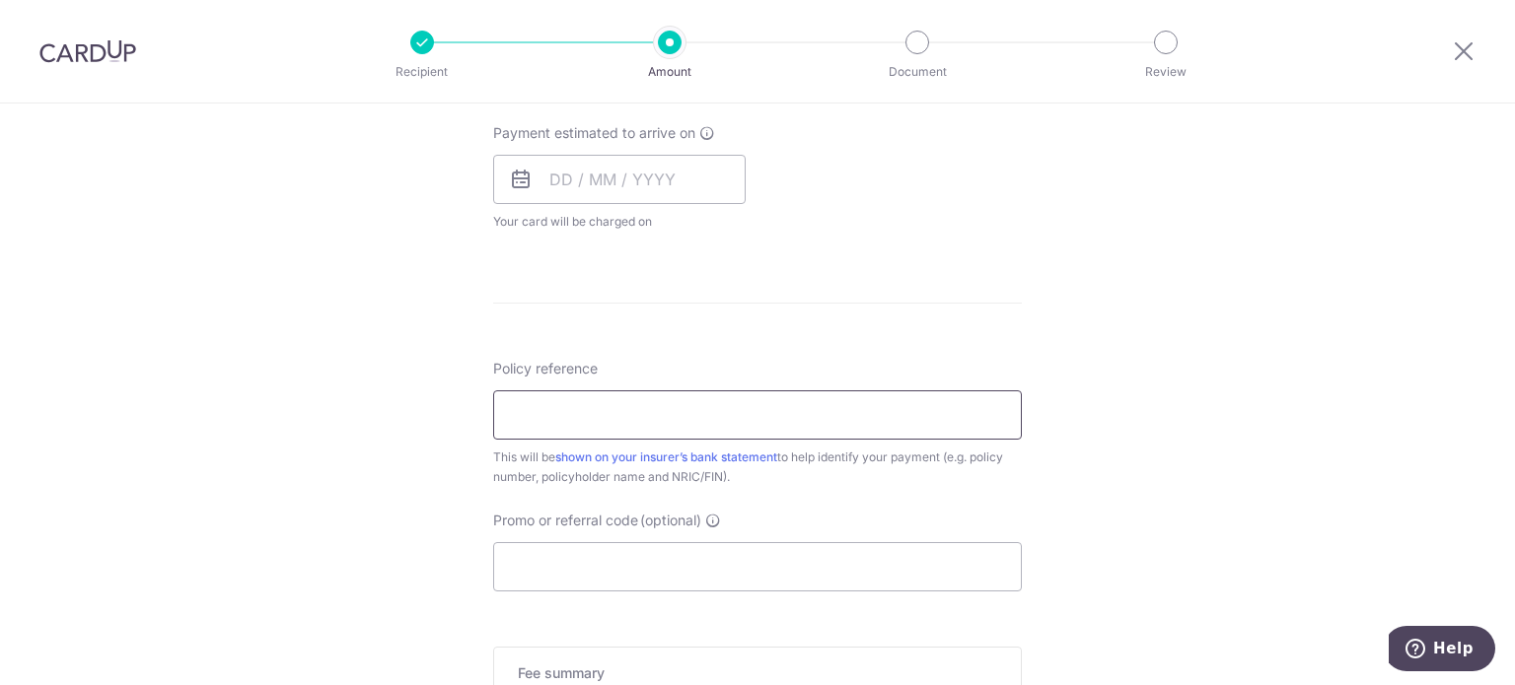
click at [638, 403] on input "Policy reference" at bounding box center [757, 415] width 529 height 49
paste input "80385474"
type input "80385474"
click at [568, 573] on input "Promo or referral code (optional)" at bounding box center [757, 566] width 529 height 49
paste input "OCBC90NMC"
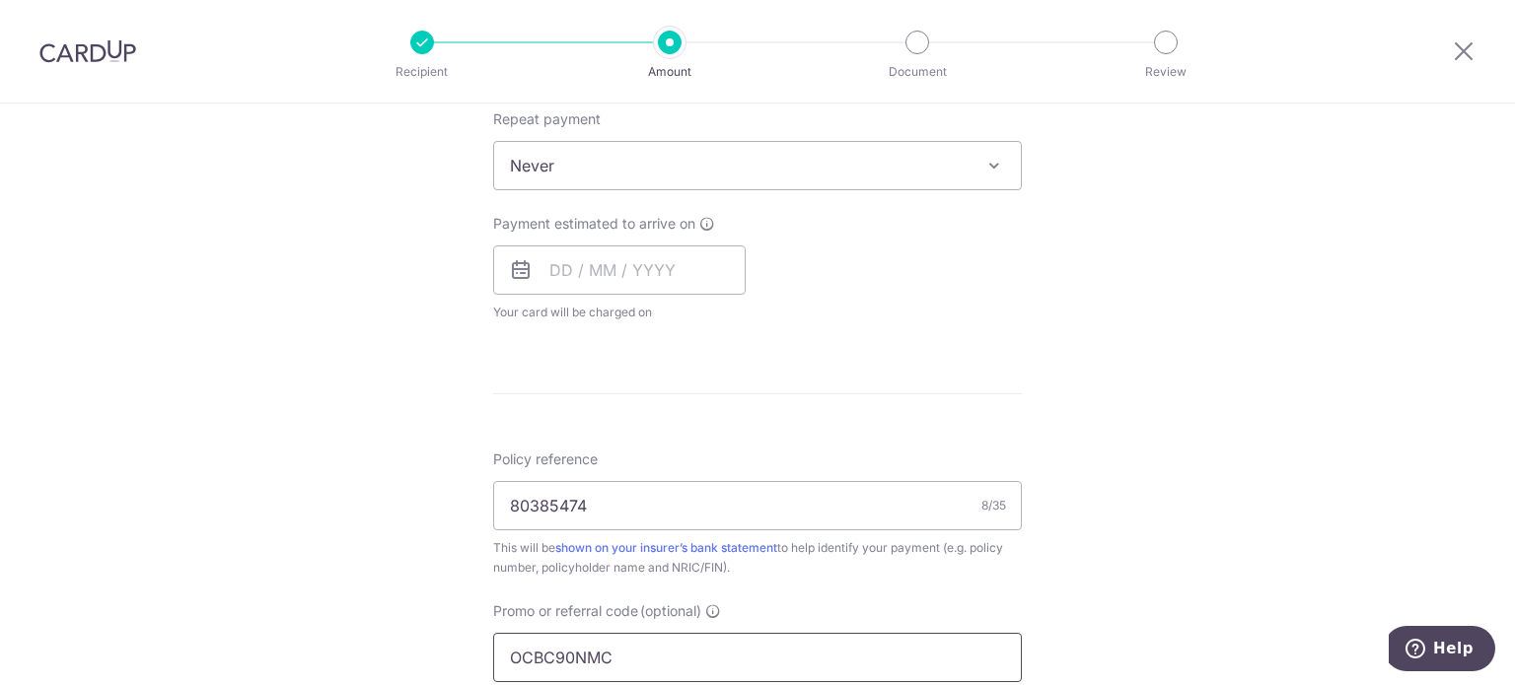
scroll to position [690, 0]
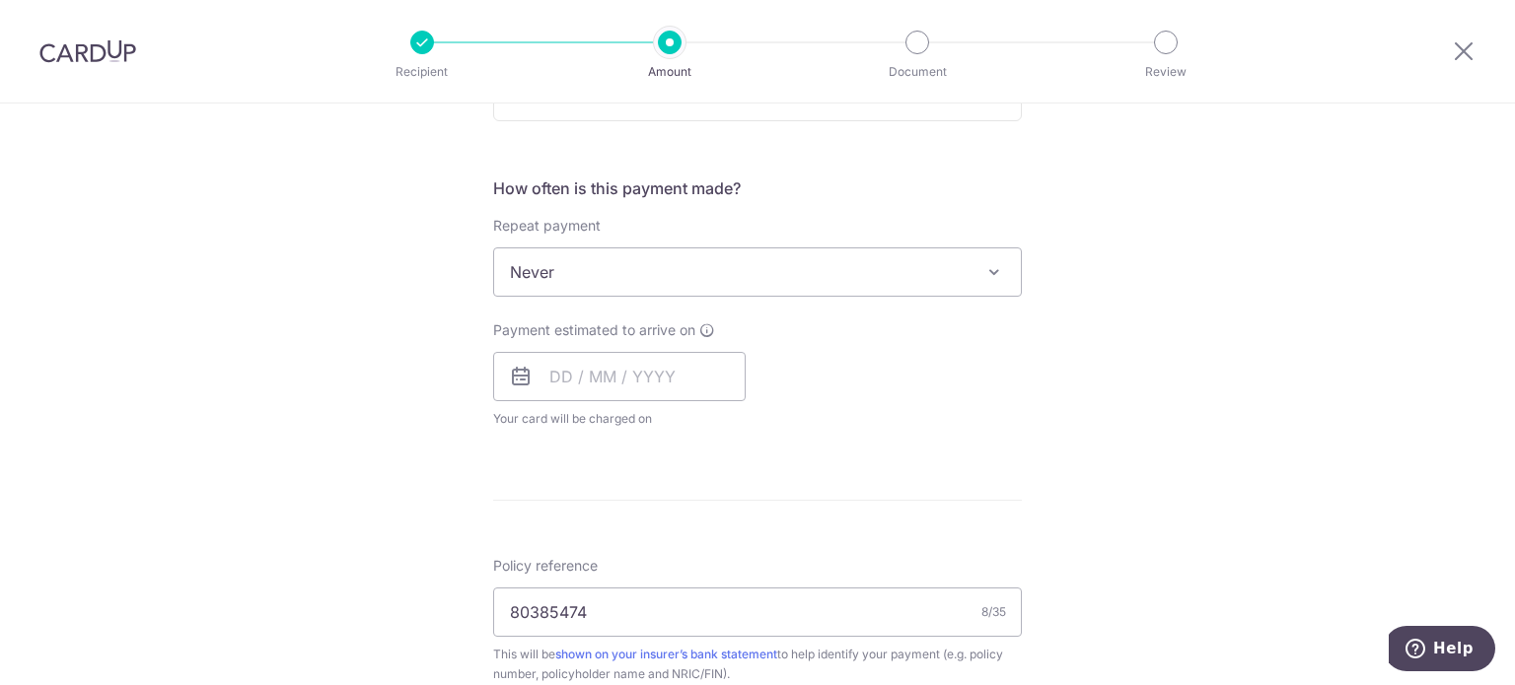
type input "OCBC90NMC"
drag, startPoint x: 860, startPoint y: 387, endPoint x: 790, endPoint y: 353, distance: 77.6
click at [860, 388] on div "Payment estimated to arrive on Your card will be charged on for the first payme…" at bounding box center [757, 375] width 552 height 108
click at [600, 395] on input "text" at bounding box center [619, 376] width 252 height 49
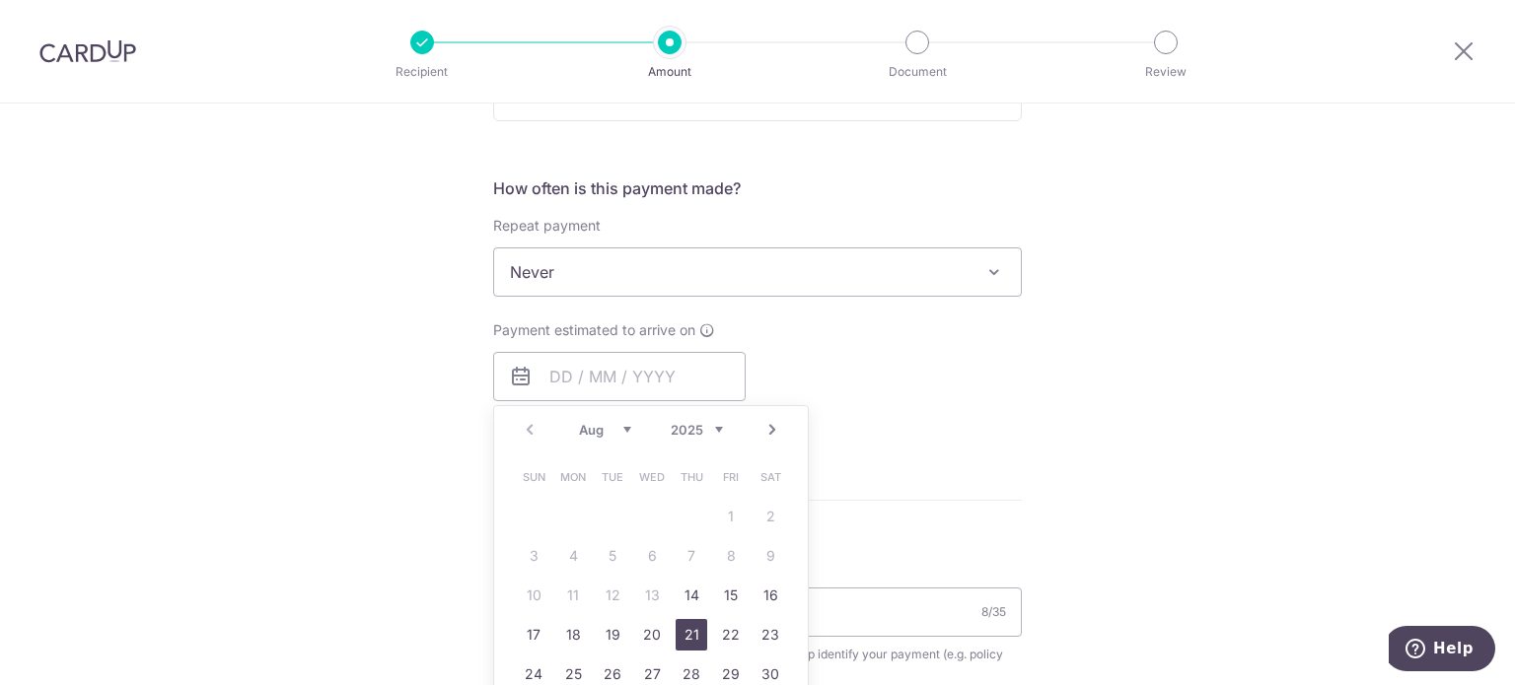
click at [683, 628] on link "21" at bounding box center [692, 635] width 32 height 32
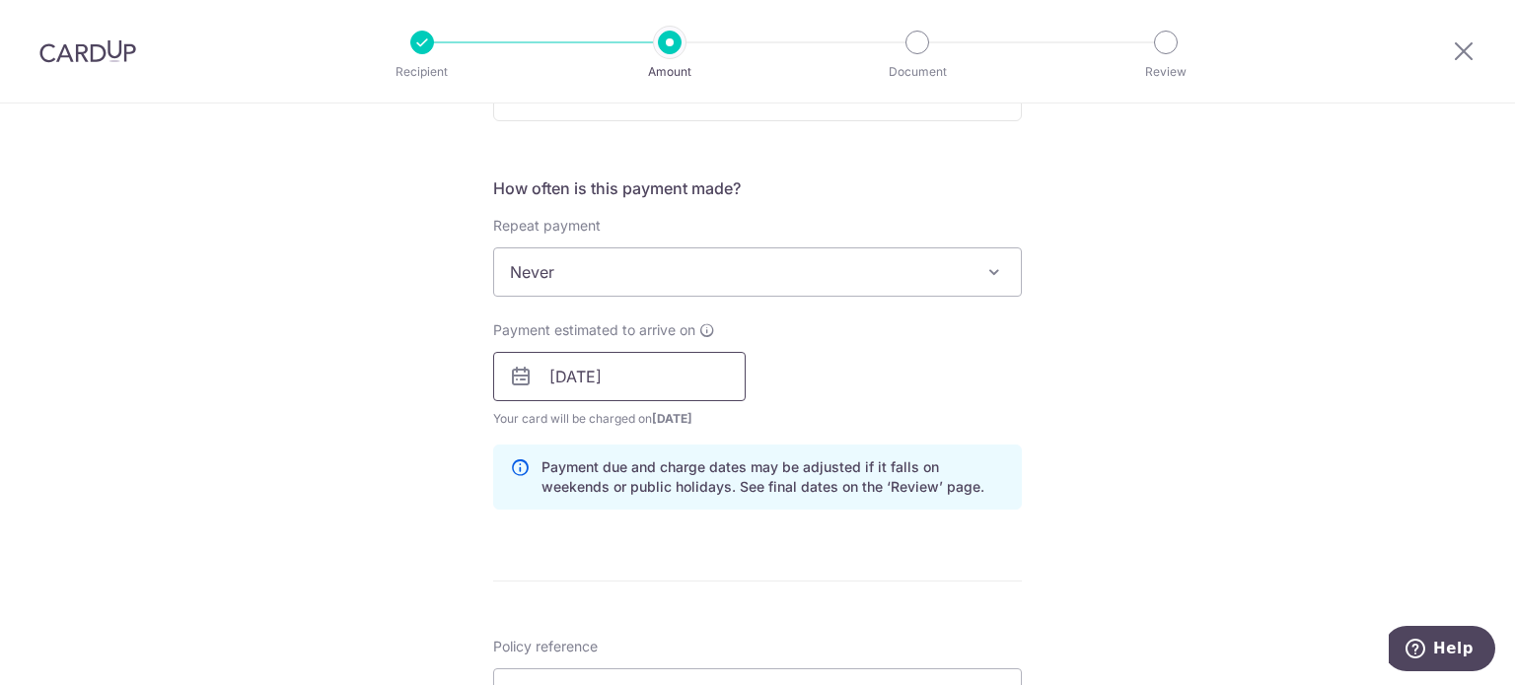
click at [630, 366] on input "21/08/2025" at bounding box center [619, 376] width 252 height 49
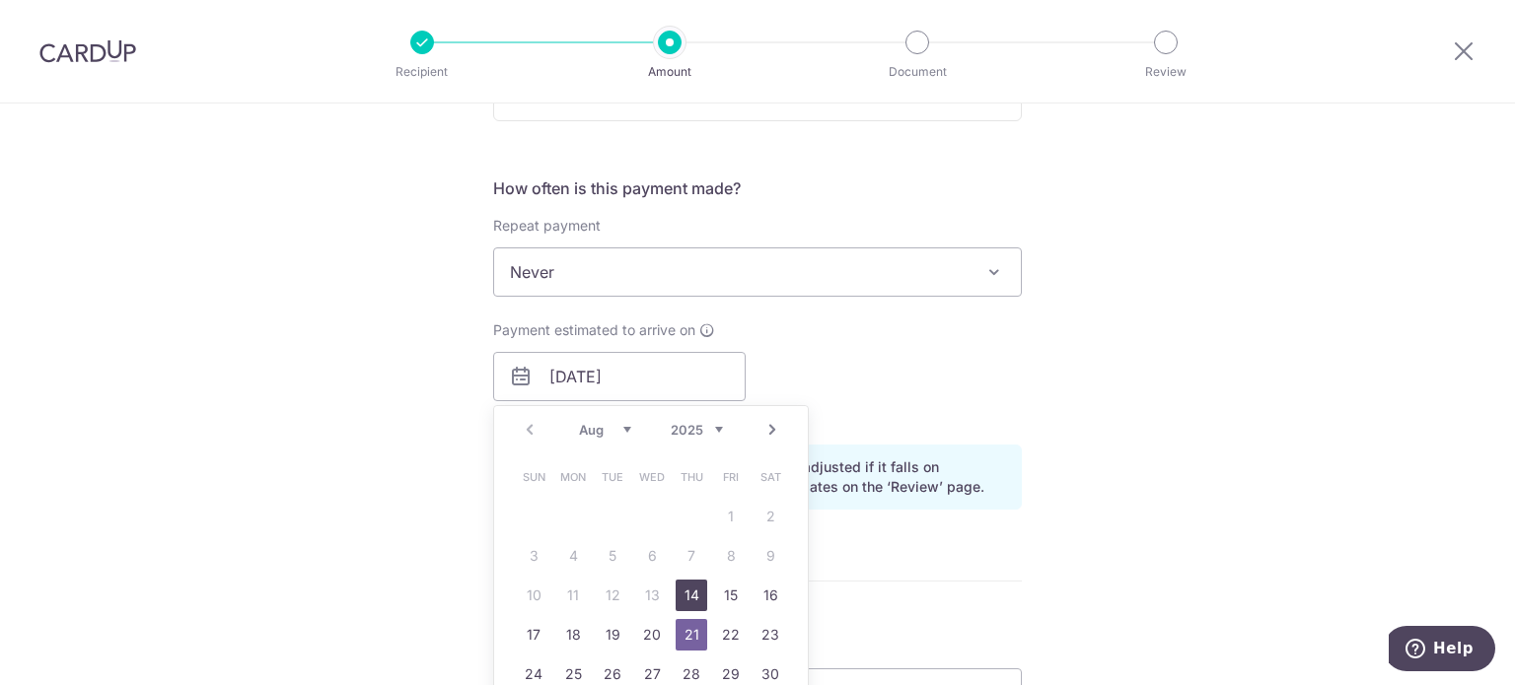
click at [690, 587] on link "14" at bounding box center [692, 596] width 32 height 32
type input "14/08/2025"
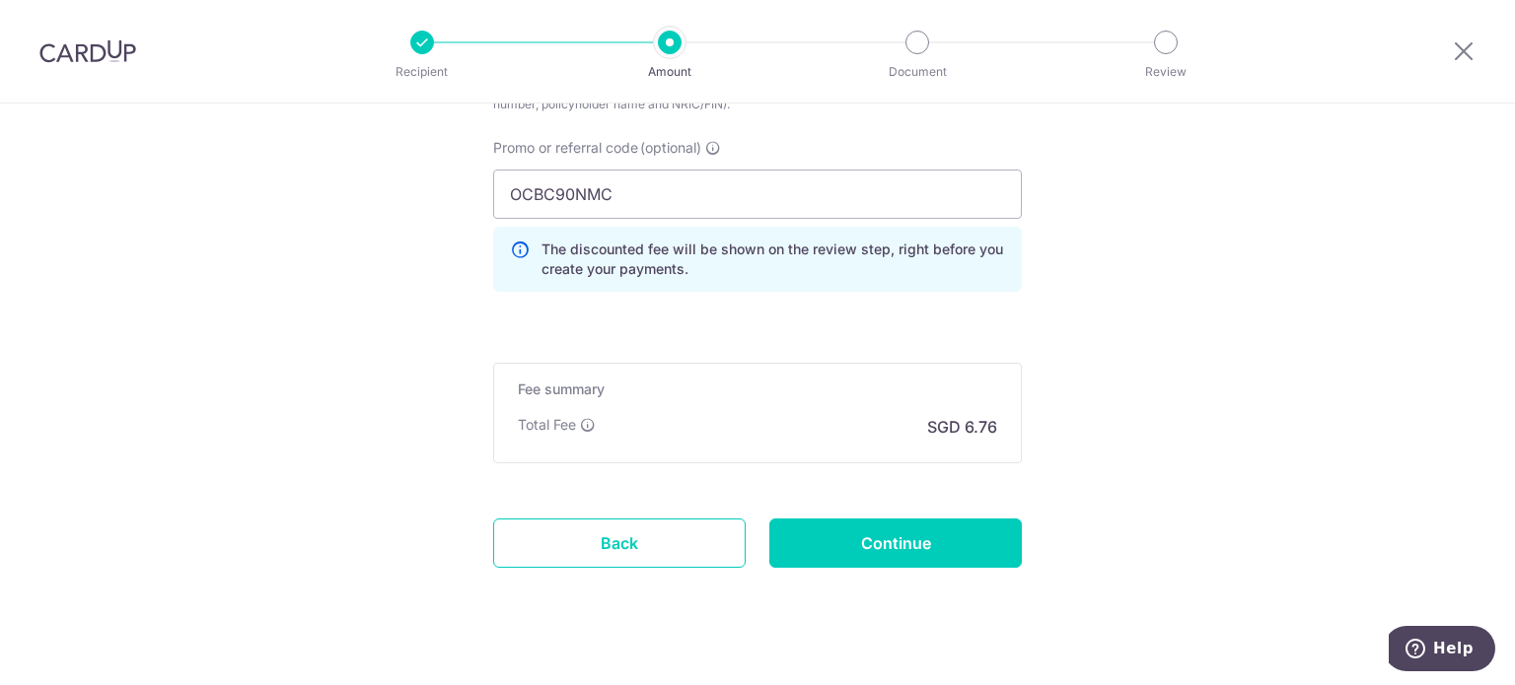
scroll to position [1369, 0]
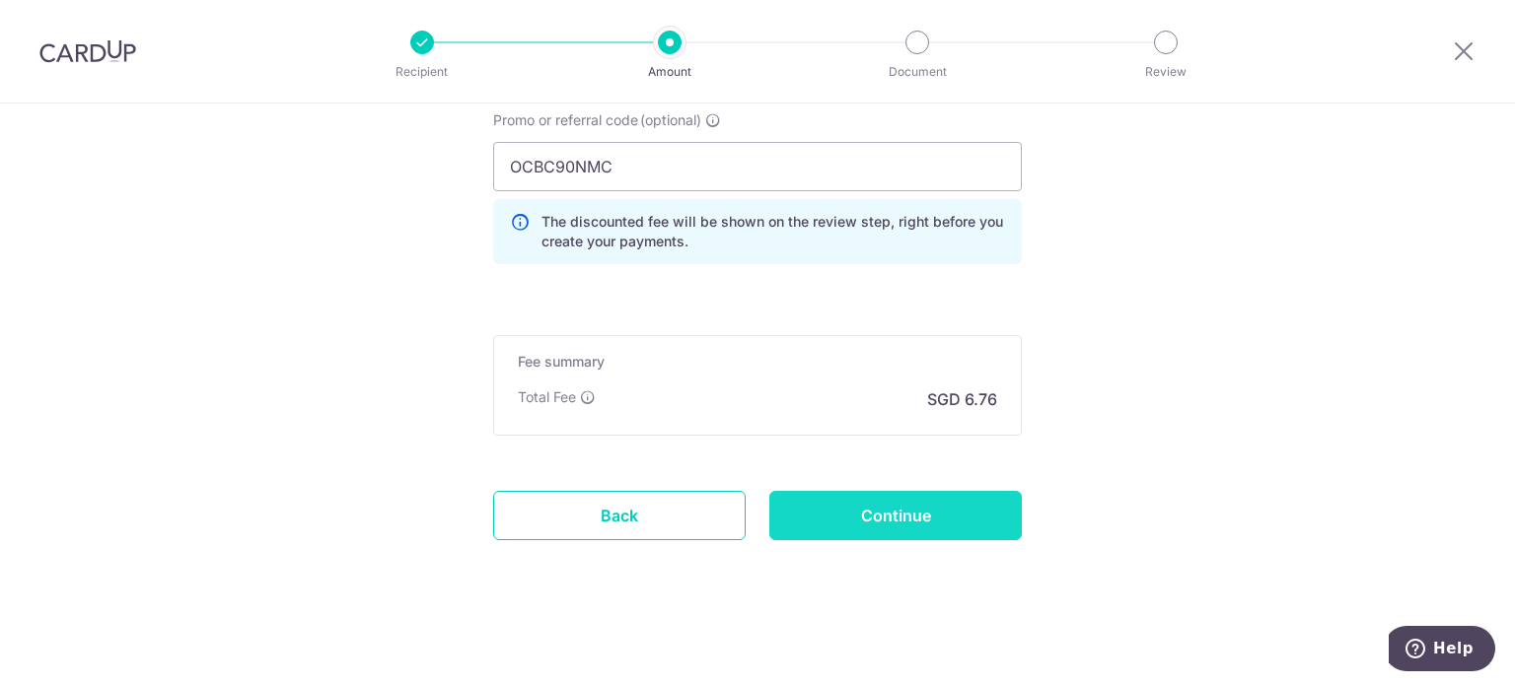
click at [849, 530] on input "Continue" at bounding box center [895, 515] width 252 height 49
type input "Create Schedule"
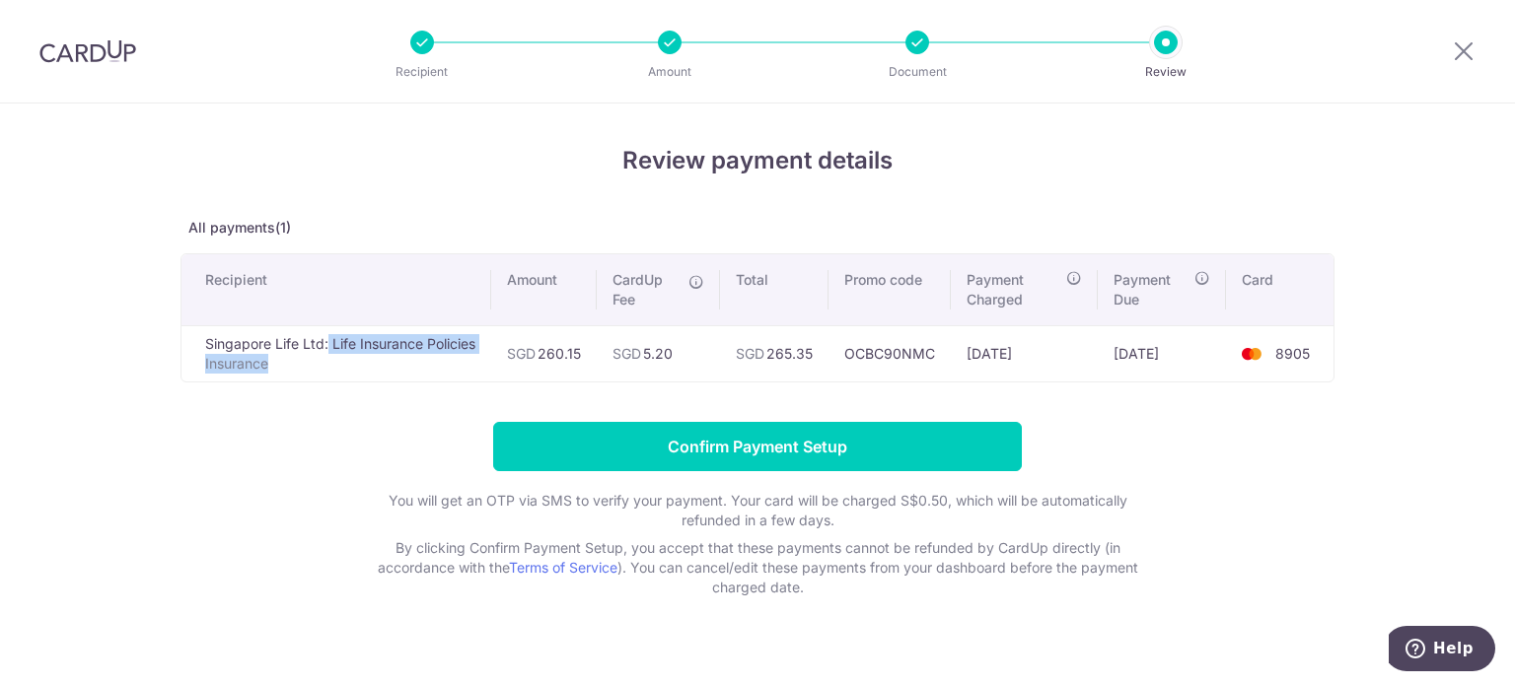
drag, startPoint x: 201, startPoint y: 342, endPoint x: 275, endPoint y: 365, distance: 77.4
click at [275, 365] on td "Singapore Life Ltd: Life Insurance Policies Insurance" at bounding box center [336, 353] width 310 height 56
click at [335, 374] on td "Singapore Life Ltd: Life Insurance Policies Insurance" at bounding box center [336, 353] width 310 height 56
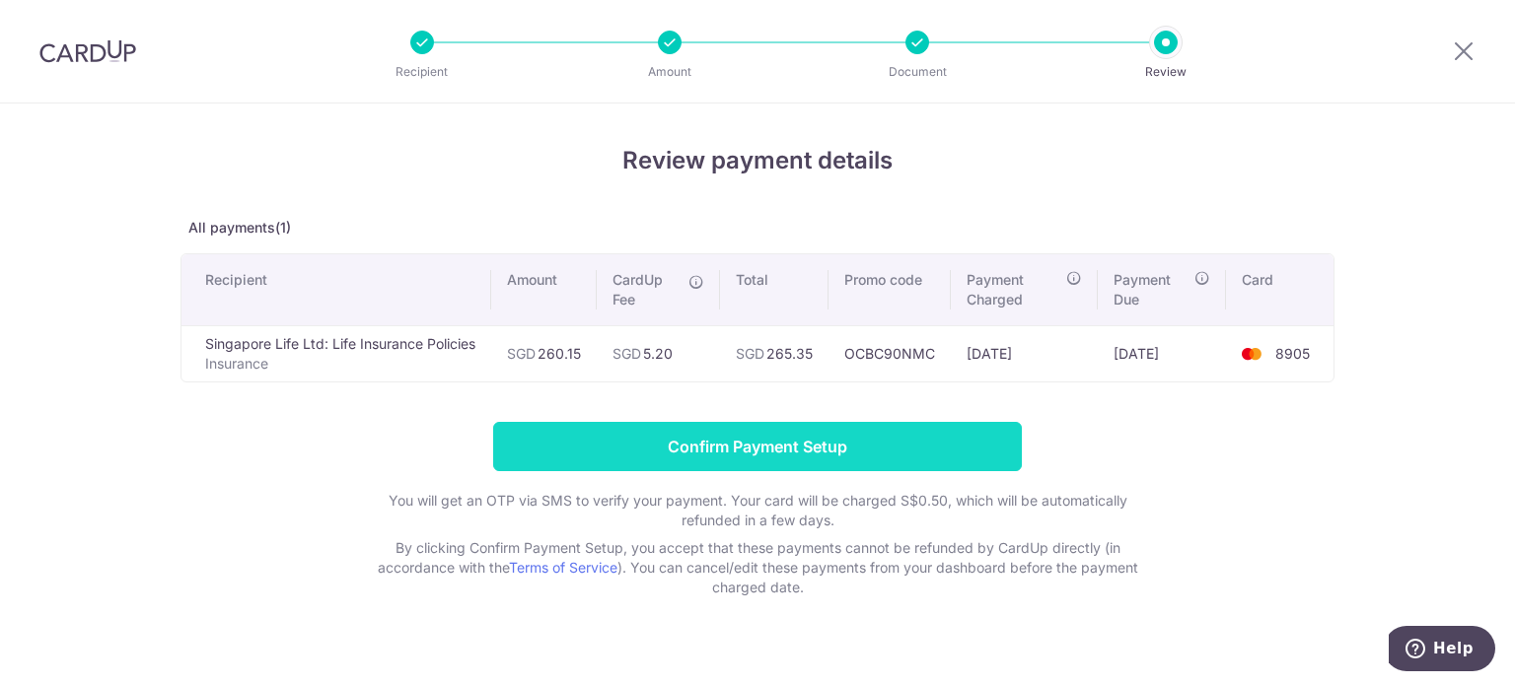
click at [831, 449] on input "Confirm Payment Setup" at bounding box center [757, 446] width 529 height 49
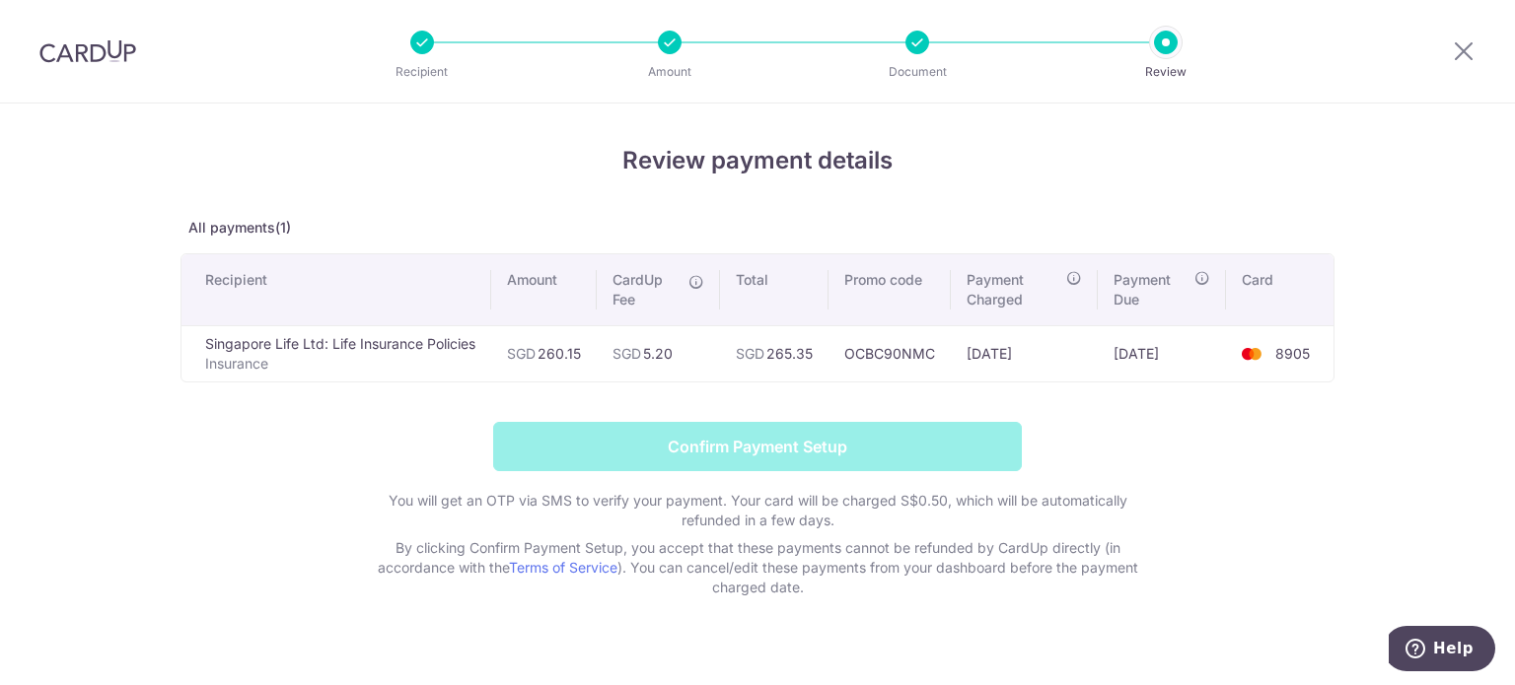
click at [831, 449] on form "Confirm Payment Setup You will get an OTP via SMS to verify your payment. Your …" at bounding box center [757, 510] width 1154 height 176
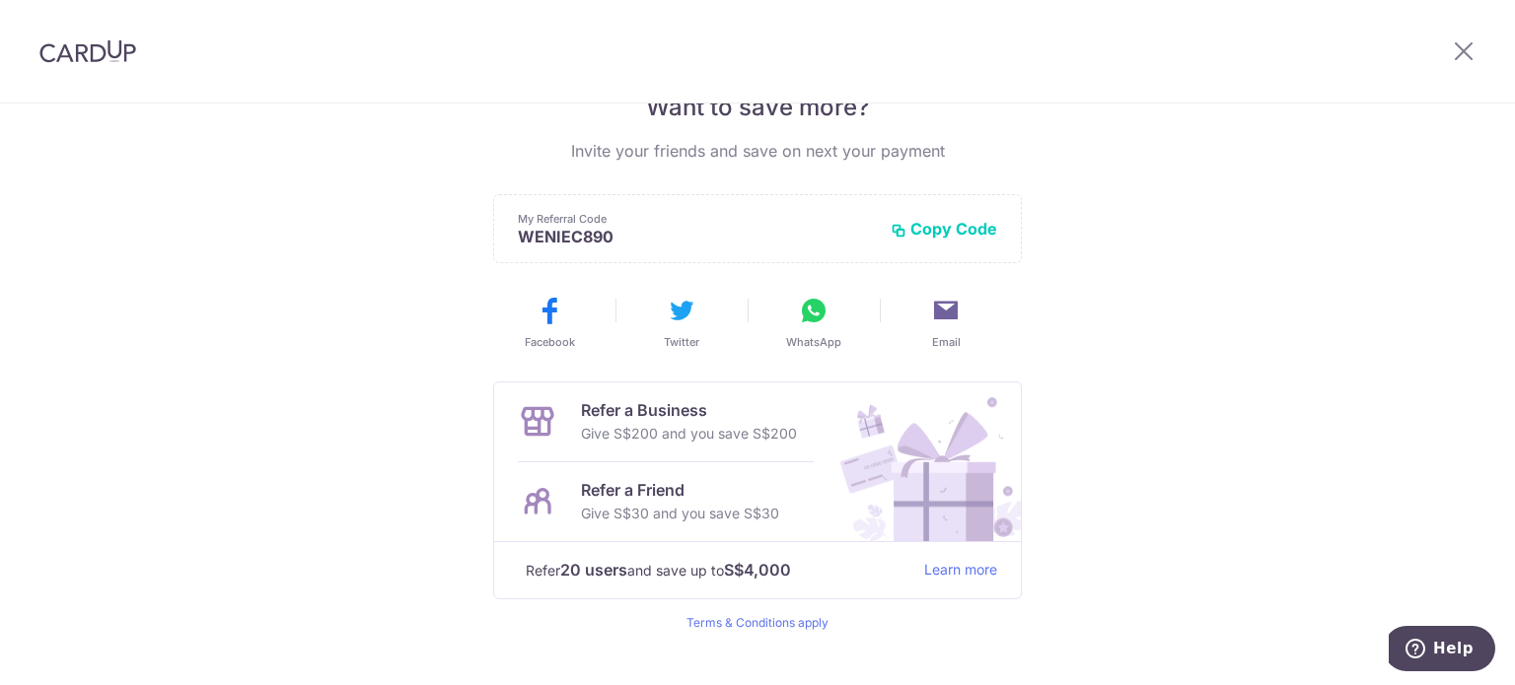
scroll to position [371, 0]
